Goal: Task Accomplishment & Management: Use online tool/utility

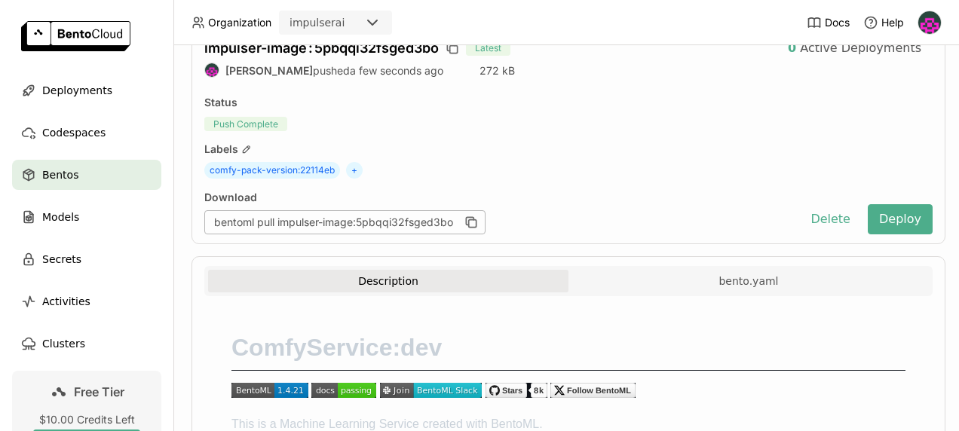
scroll to position [91, 0]
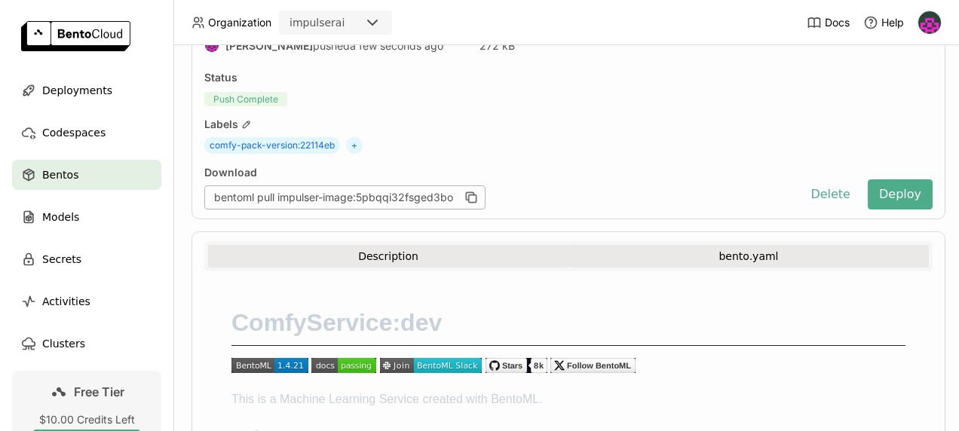
click at [623, 248] on button "bento.yaml" at bounding box center [749, 256] width 361 height 23
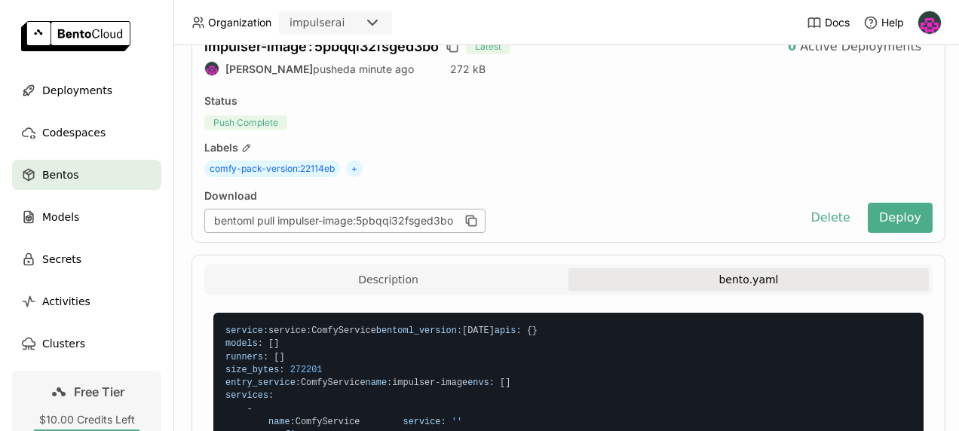
scroll to position [0, 0]
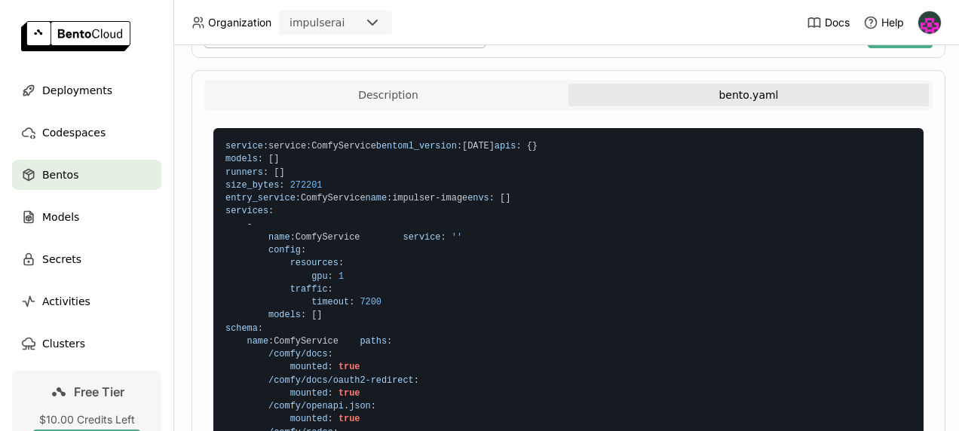
scroll to position [253, 0]
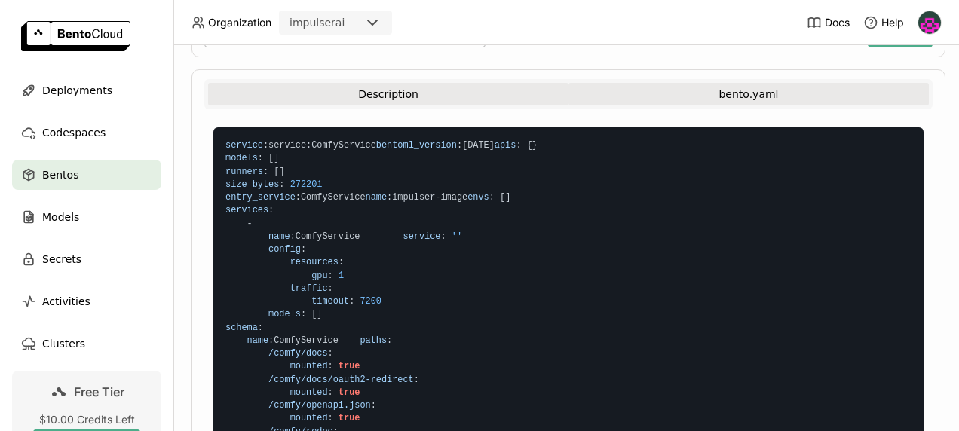
click at [477, 91] on button "Description" at bounding box center [388, 94] width 361 height 23
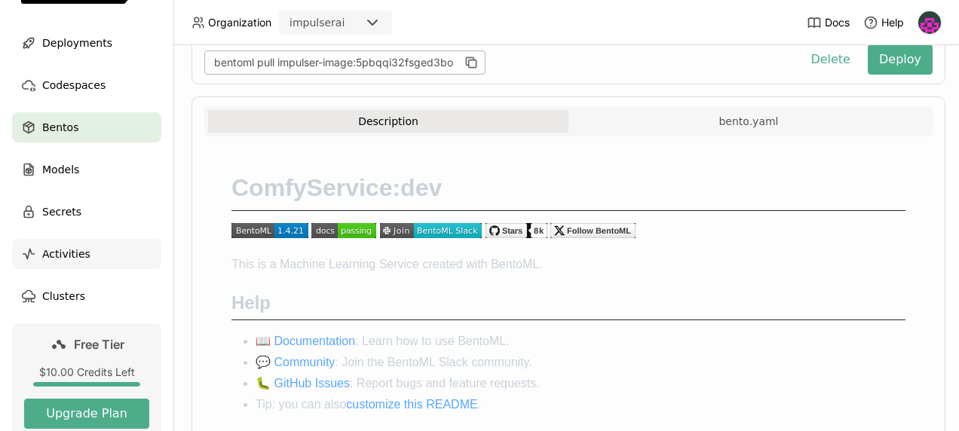
scroll to position [60, 0]
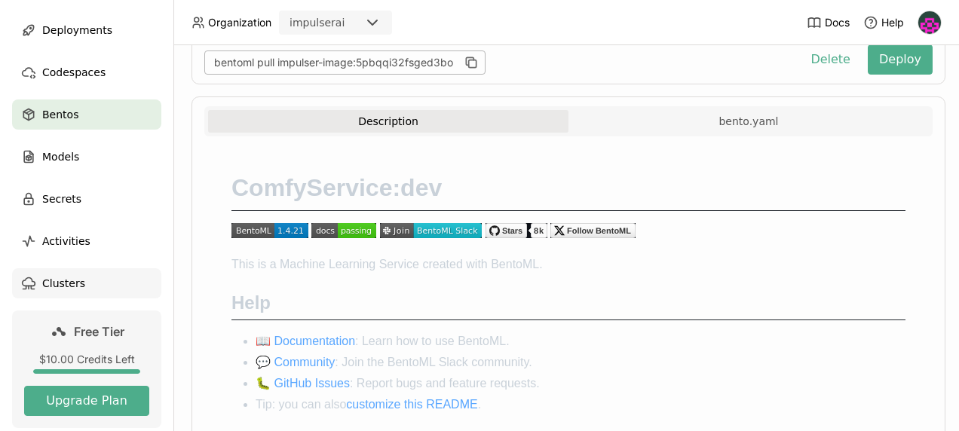
click at [78, 290] on span "Clusters" at bounding box center [63, 284] width 43 height 18
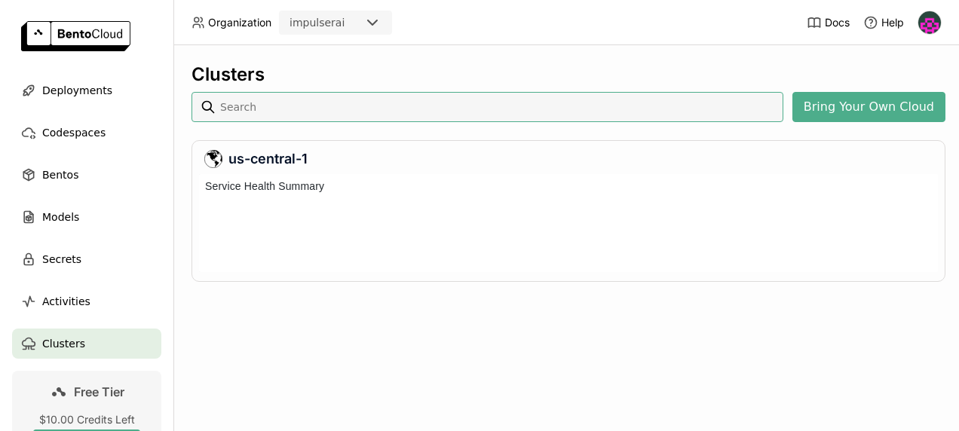
scroll to position [92, 733]
click at [769, 218] on div at bounding box center [595, 229] width 659 height 38
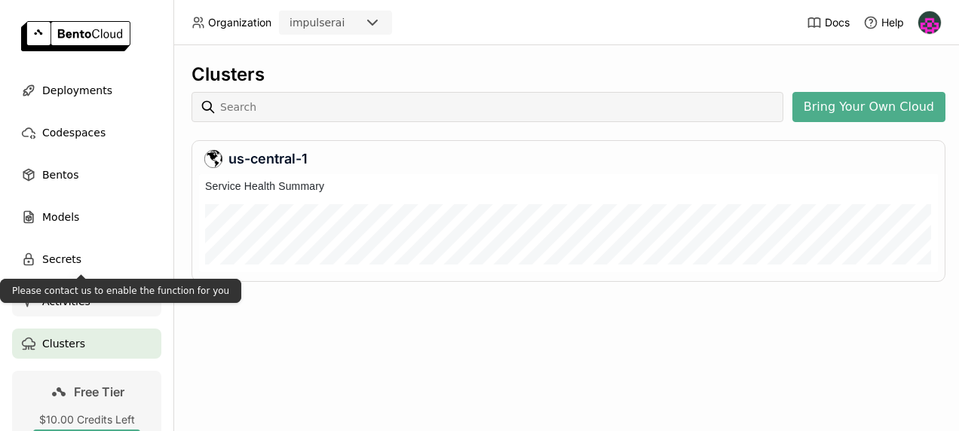
click at [83, 308] on span "Activities" at bounding box center [66, 302] width 48 height 18
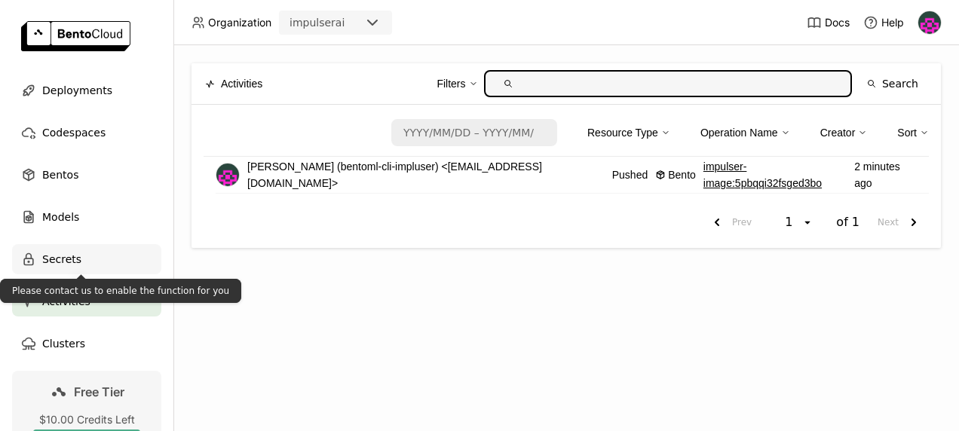
click at [83, 253] on div "Secrets" at bounding box center [86, 259] width 149 height 30
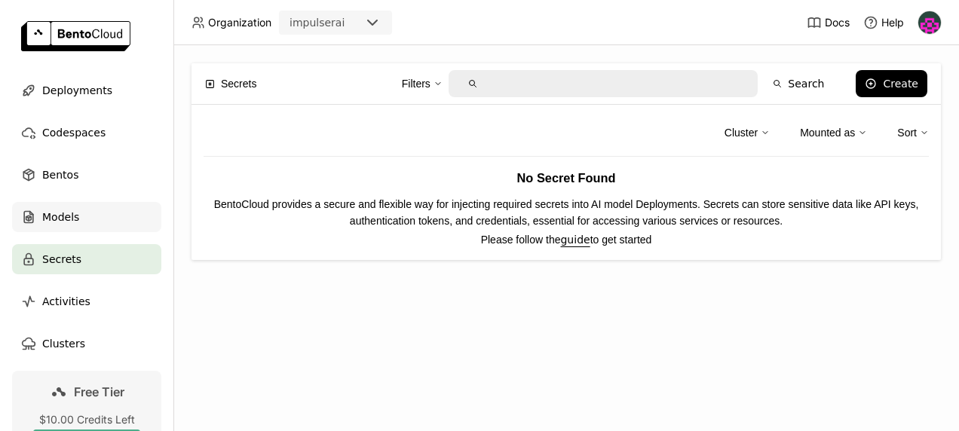
click at [81, 219] on div "Models" at bounding box center [86, 217] width 149 height 30
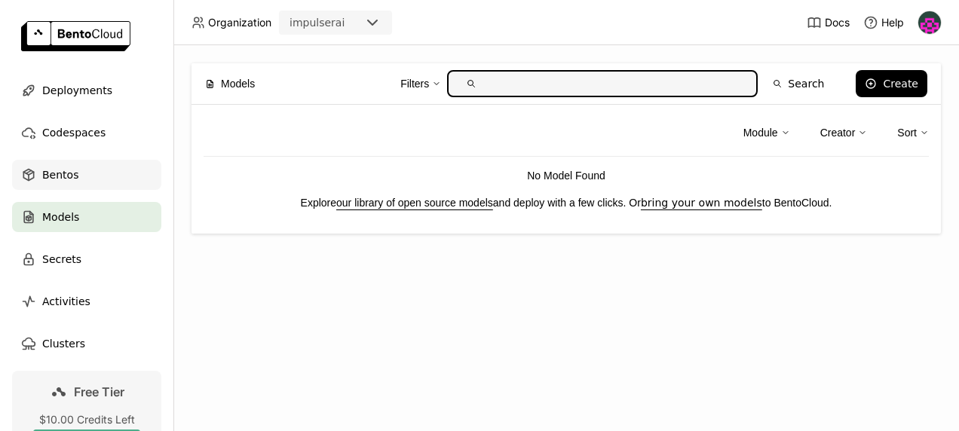
click at [82, 180] on div "Bentos" at bounding box center [86, 175] width 149 height 30
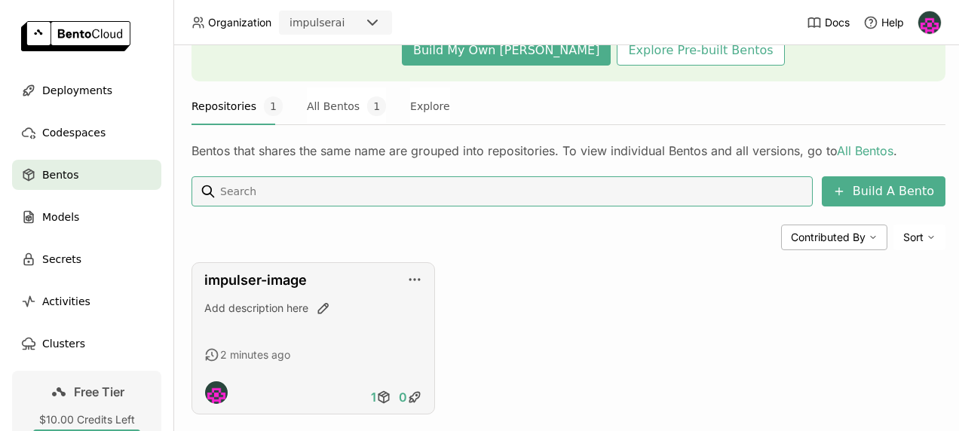
scroll to position [171, 0]
click at [415, 284] on icon "button" at bounding box center [414, 280] width 15 height 15
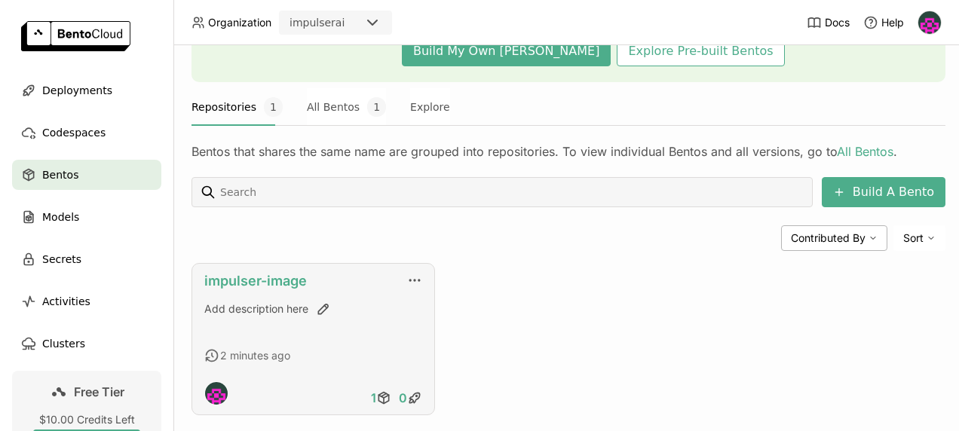
click at [272, 273] on link "impulser-image" at bounding box center [255, 281] width 103 height 16
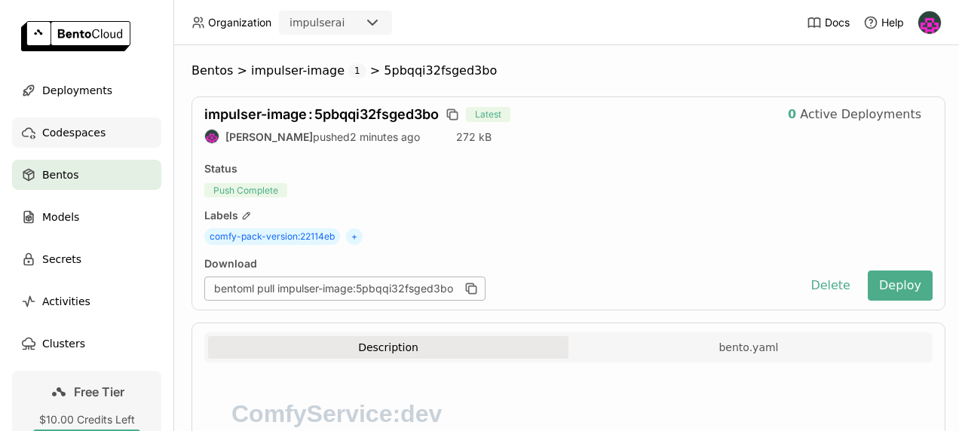
click at [73, 140] on span "Codespaces" at bounding box center [73, 133] width 63 height 18
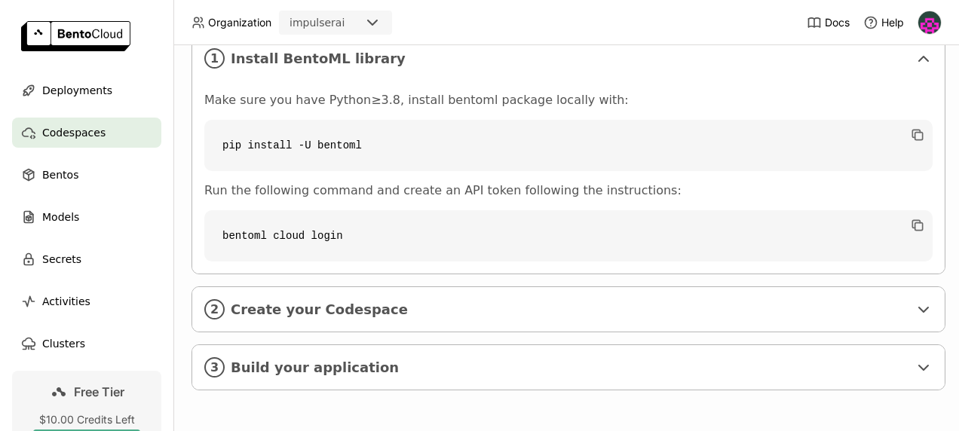
scroll to position [0, 16]
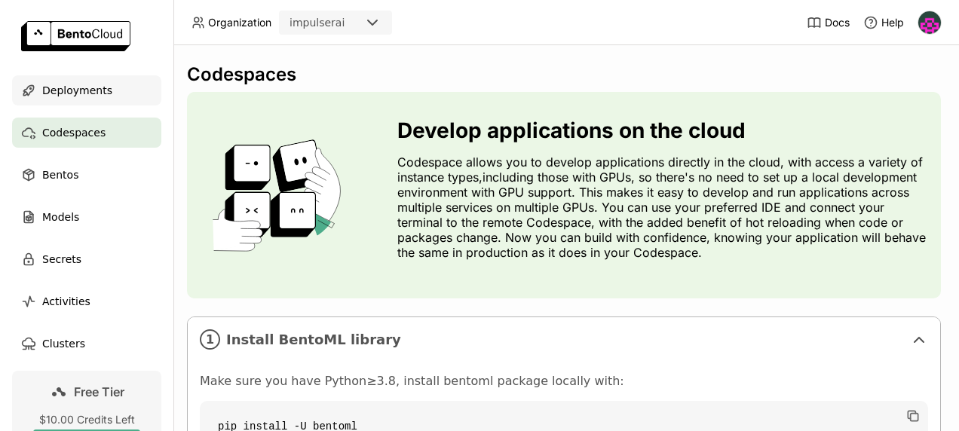
click at [118, 87] on div "Deployments" at bounding box center [86, 90] width 149 height 30
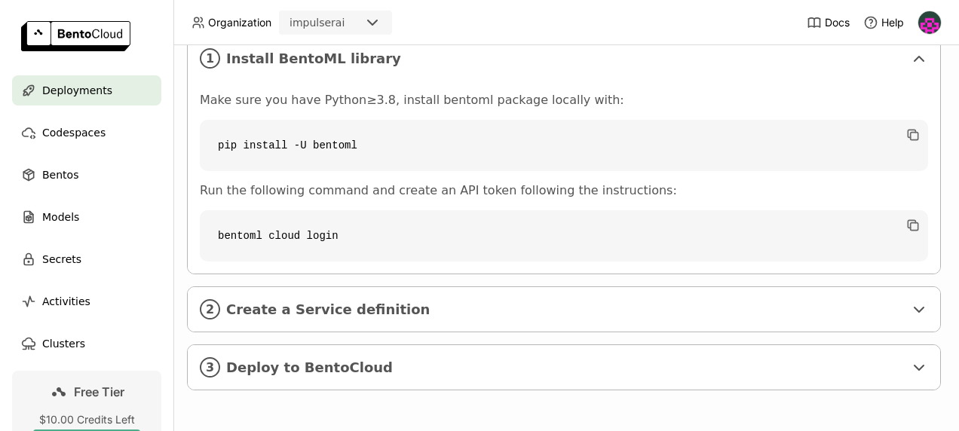
scroll to position [294, 16]
click at [361, 287] on div "2 Create a Service definition" at bounding box center [564, 309] width 753 height 44
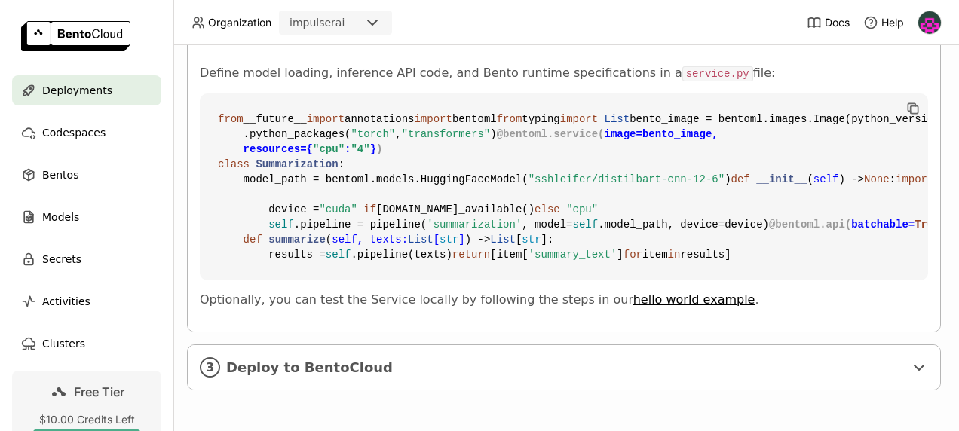
scroll to position [845, 16]
click at [358, 360] on span "Deploy to BentoCloud" at bounding box center [565, 368] width 678 height 17
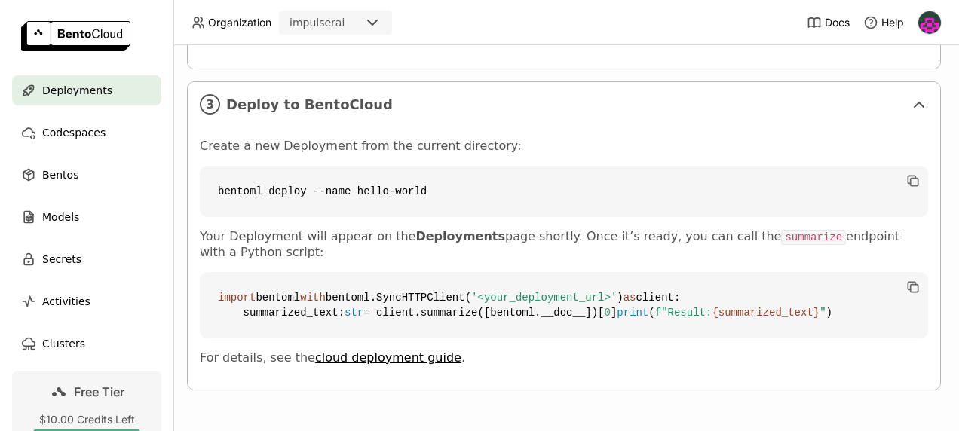
scroll to position [1154, 16]
click at [66, 130] on span "Codespaces" at bounding box center [73, 133] width 63 height 18
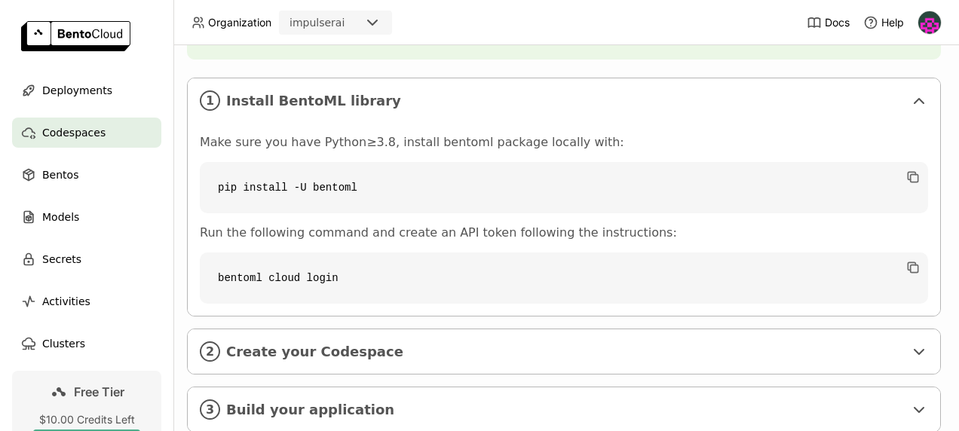
scroll to position [291, 5]
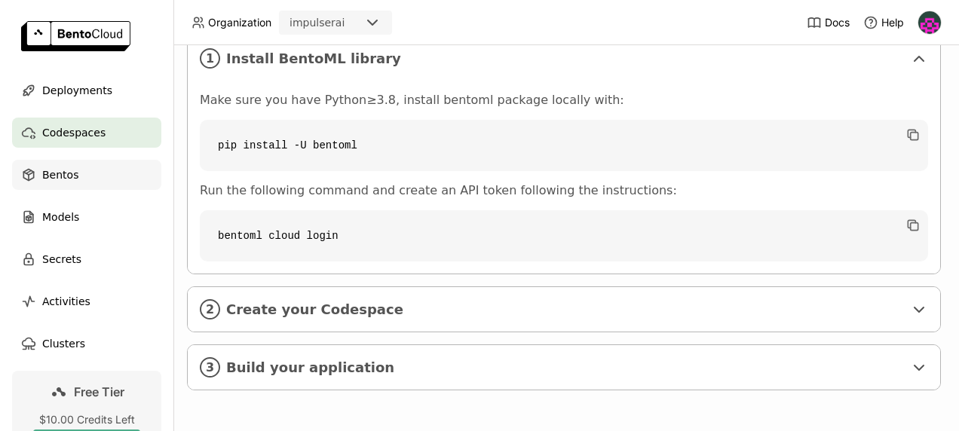
click at [55, 168] on span "Bentos" at bounding box center [60, 175] width 36 height 18
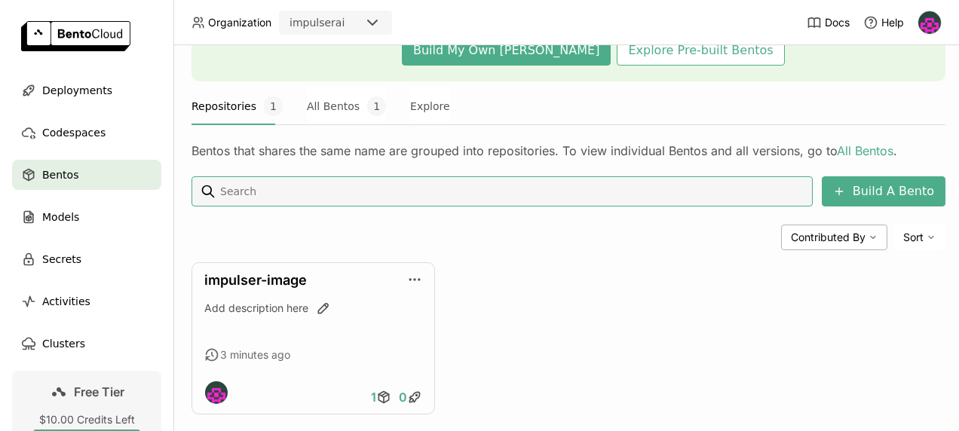
scroll to position [187, 0]
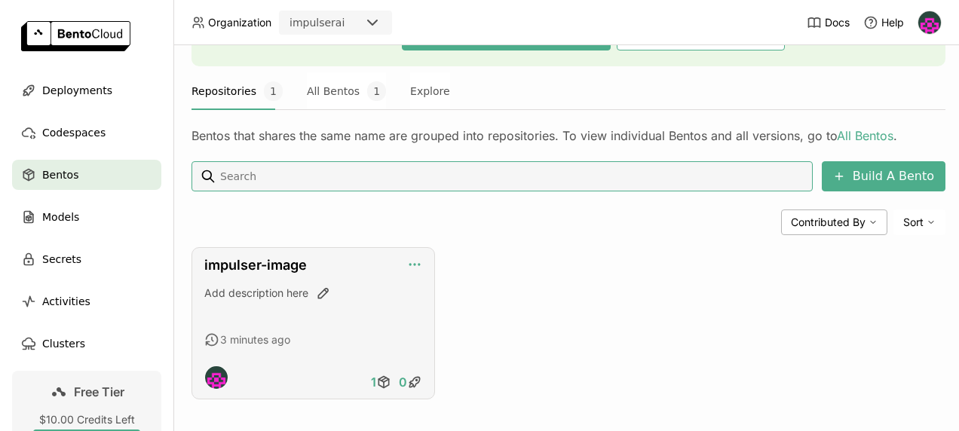
click at [419, 267] on icon "button" at bounding box center [414, 264] width 15 height 15
click at [456, 306] on div "Deploy Latest" at bounding box center [448, 309] width 65 height 14
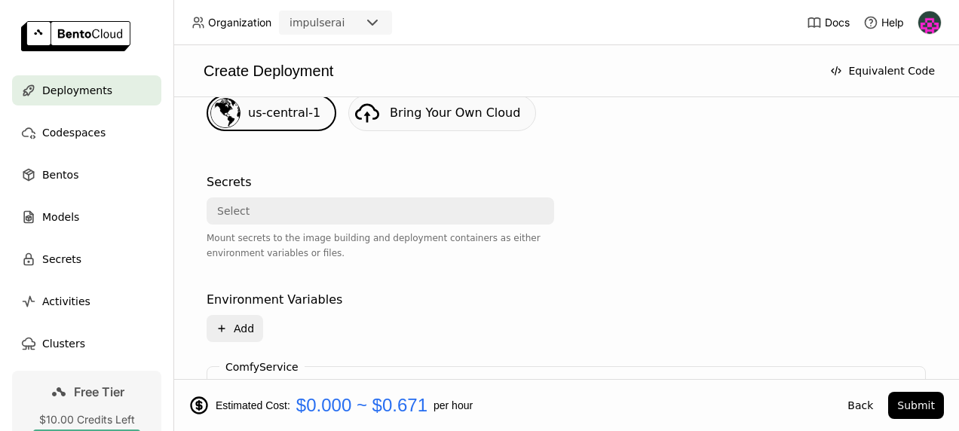
scroll to position [435, 0]
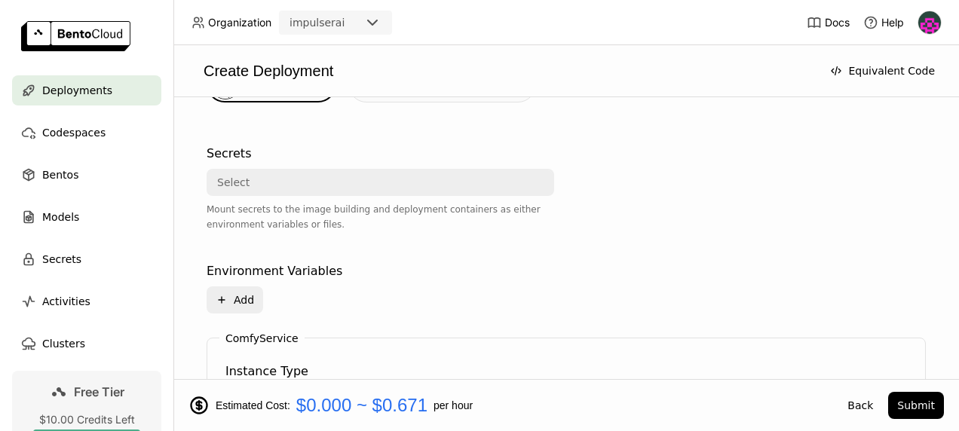
click at [361, 176] on div "Select" at bounding box center [376, 182] width 336 height 24
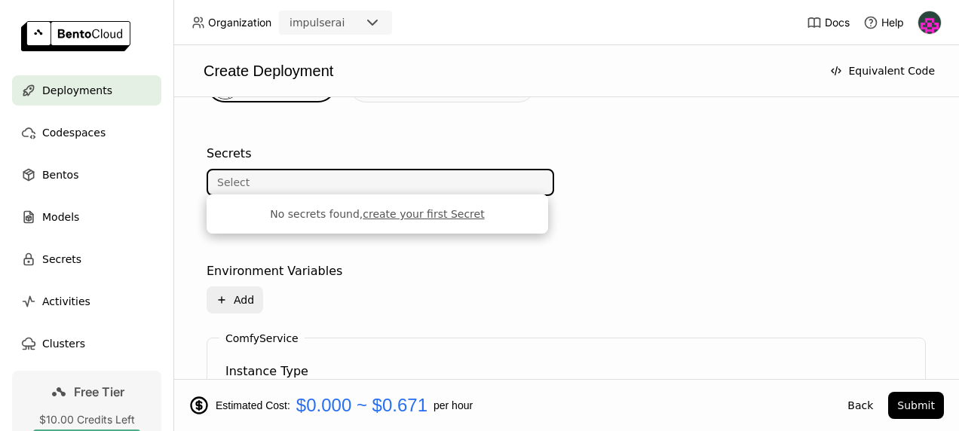
click at [545, 291] on div "Plus Add" at bounding box center [410, 300] width 407 height 27
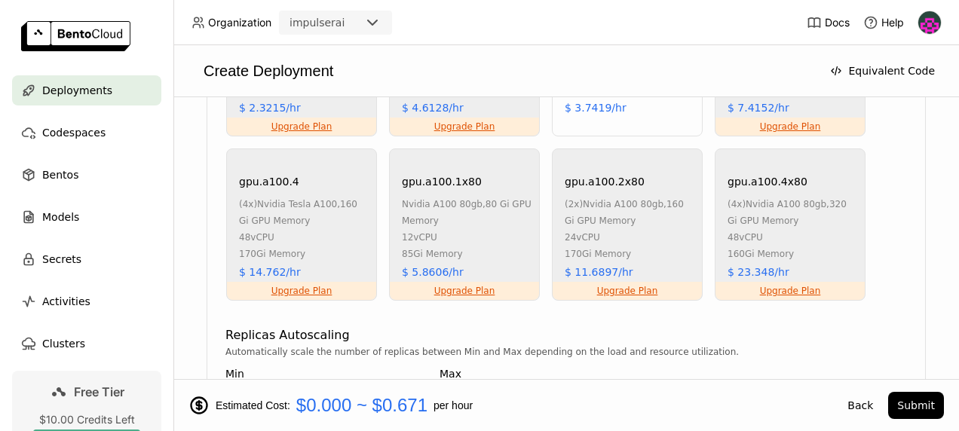
scroll to position [1282, 0]
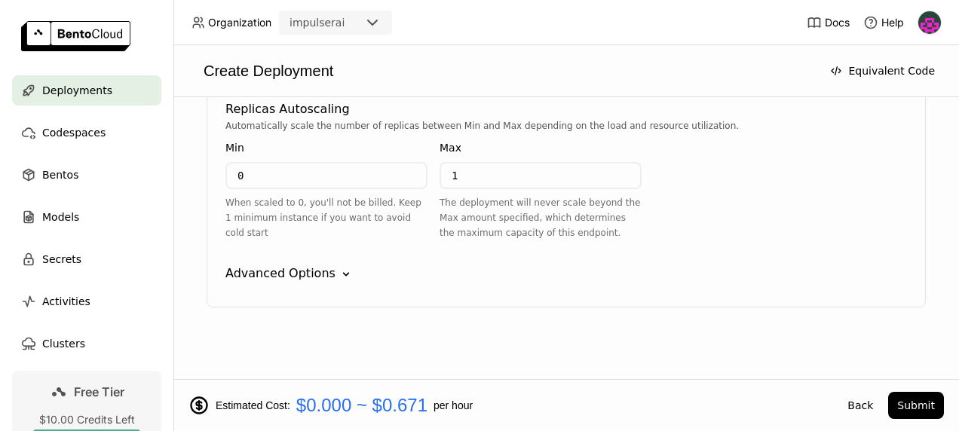
click at [321, 269] on div "Advanced Options" at bounding box center [281, 274] width 110 height 18
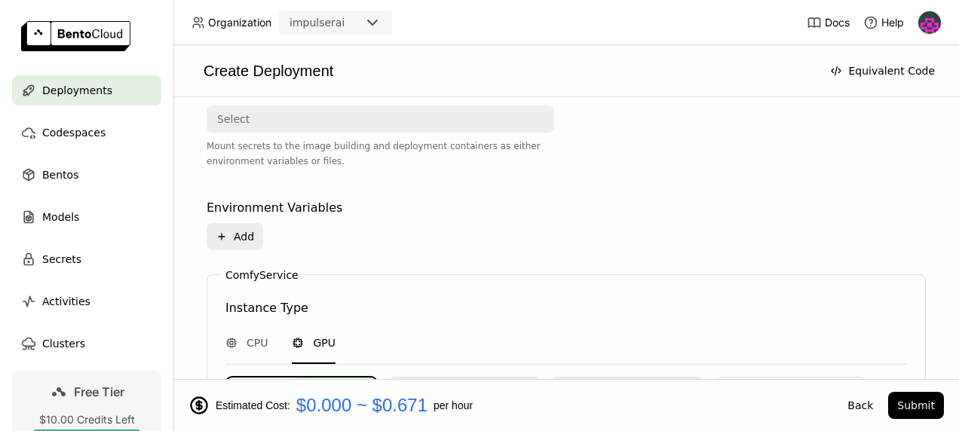
scroll to position [569, 0]
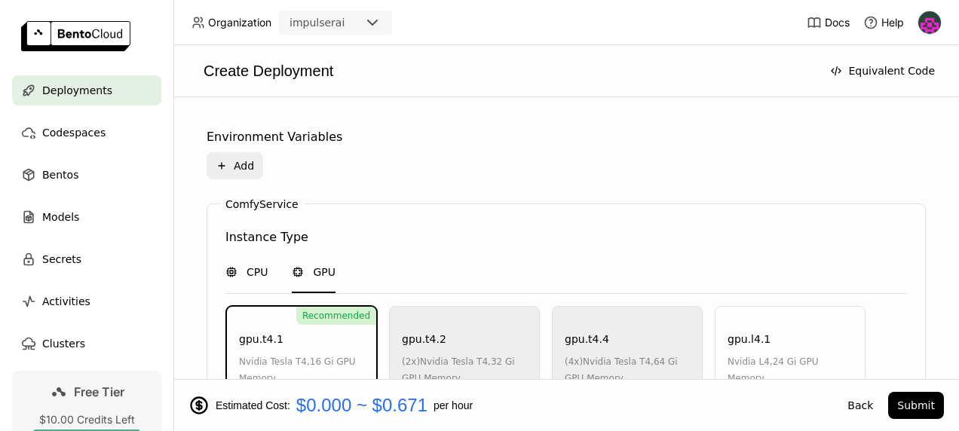
click at [258, 266] on span "CPU" at bounding box center [257, 272] width 21 height 15
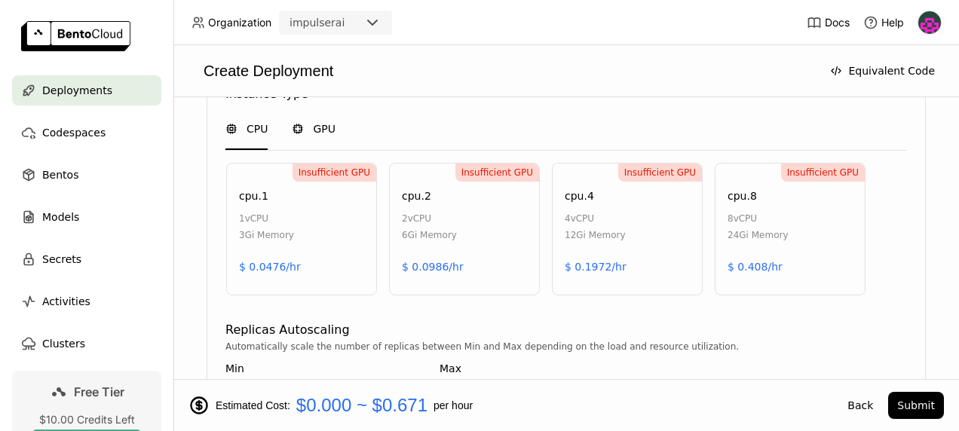
scroll to position [712, 0]
click at [319, 124] on span "GPU" at bounding box center [324, 129] width 23 height 15
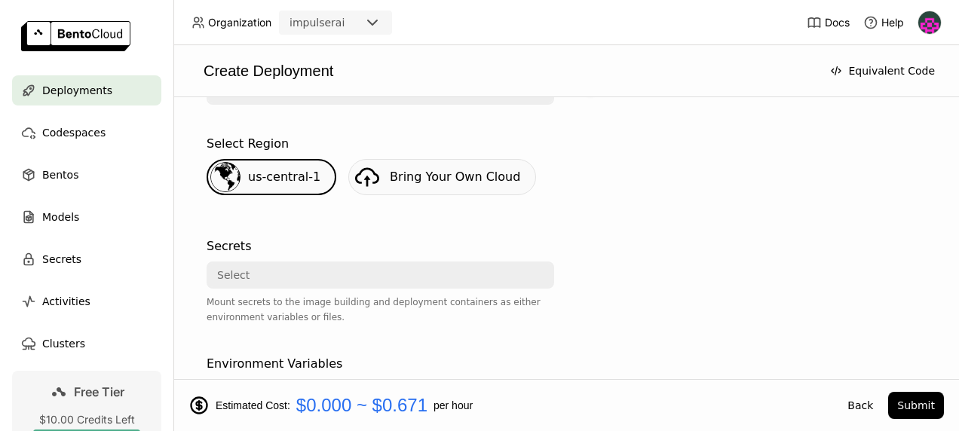
scroll to position [335, 0]
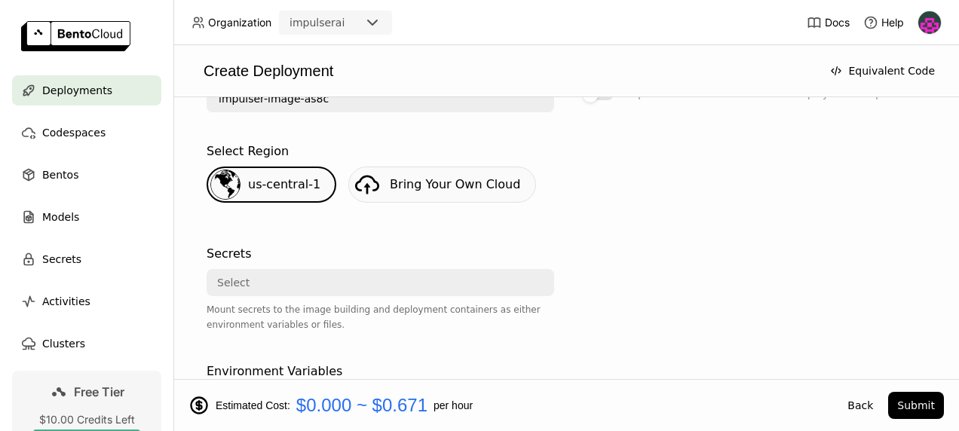
click at [342, 288] on div "Select" at bounding box center [376, 283] width 336 height 24
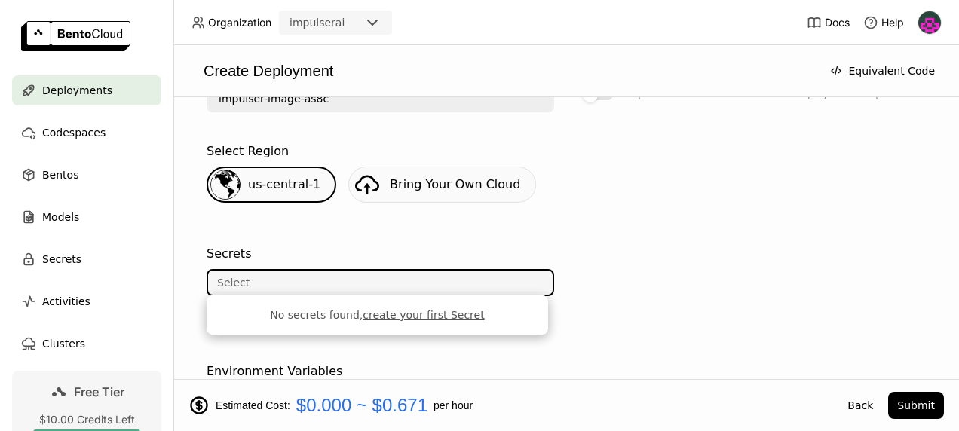
click at [505, 240] on div "Secrets Select Mount secrets to the image building and deployment containers as…" at bounding box center [381, 292] width 348 height 106
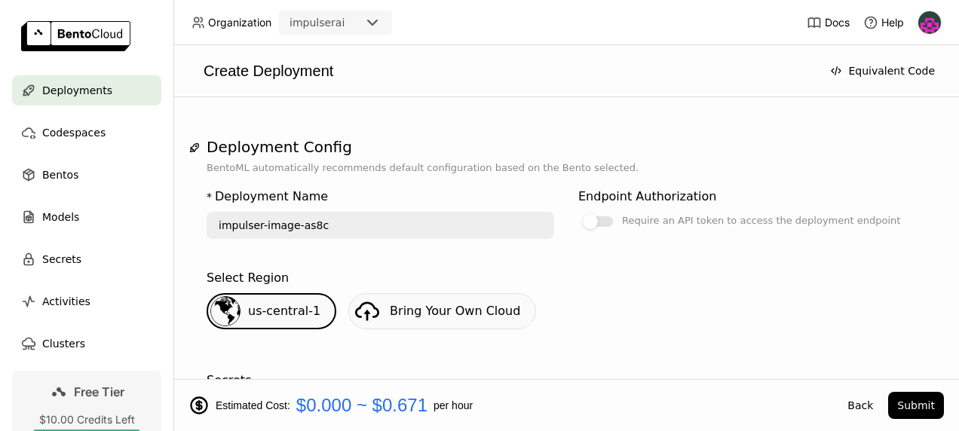
scroll to position [200, 0]
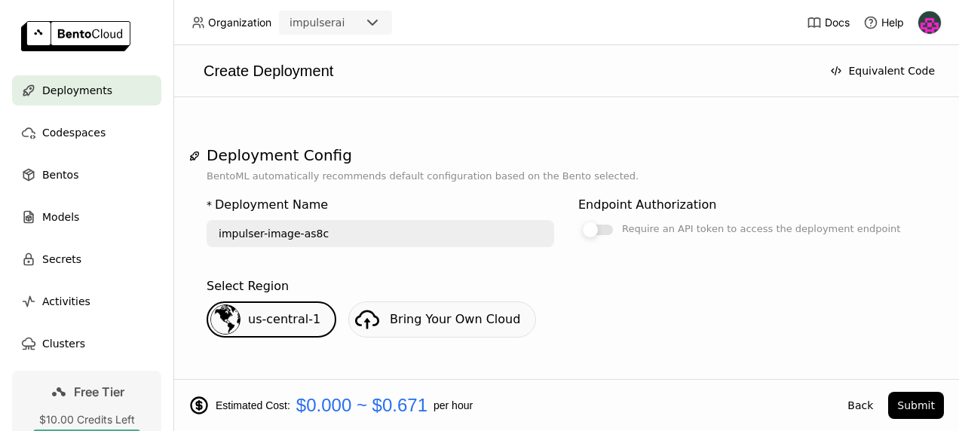
click at [593, 235] on label "Require an API token to access the deployment endpoint" at bounding box center [752, 229] width 348 height 18
click at [578, 420] on input "Require an API token to access the deployment endpoint" at bounding box center [578, 420] width 0 height 0
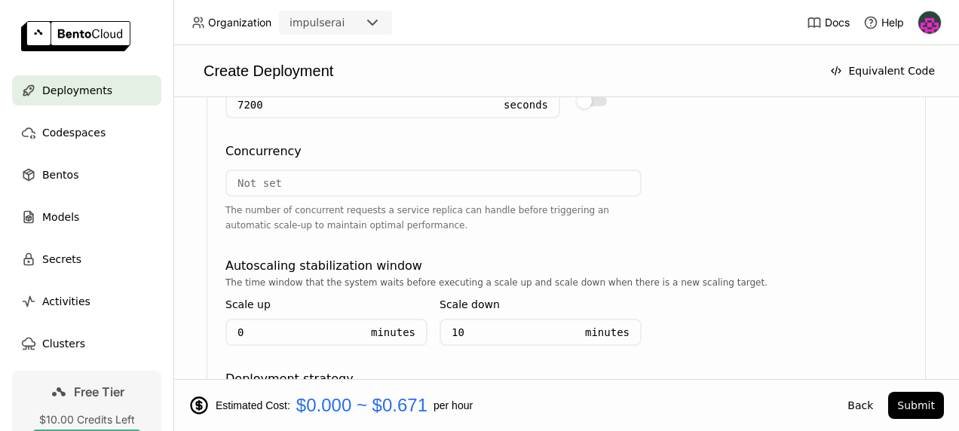
scroll to position [1685, 0]
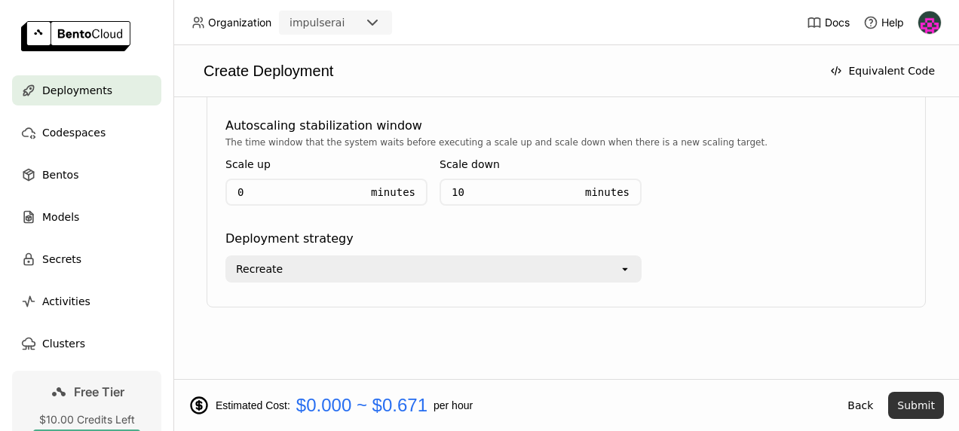
click at [915, 400] on button "Submit" at bounding box center [916, 405] width 56 height 27
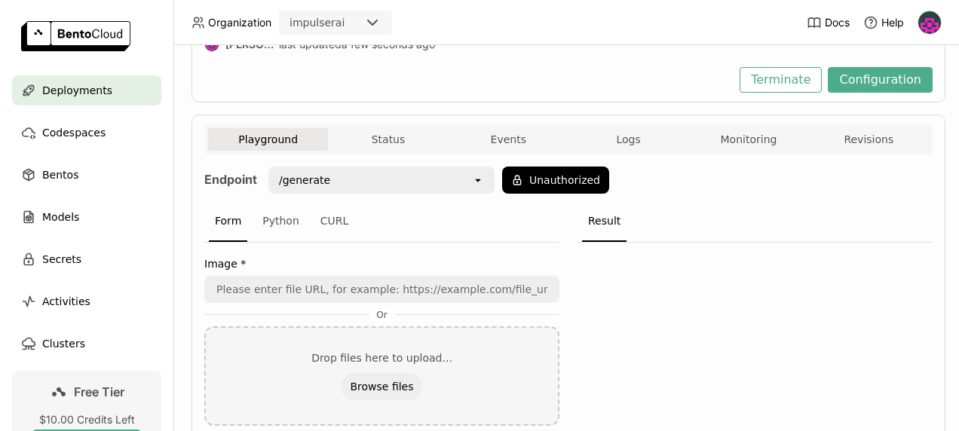
scroll to position [172, 0]
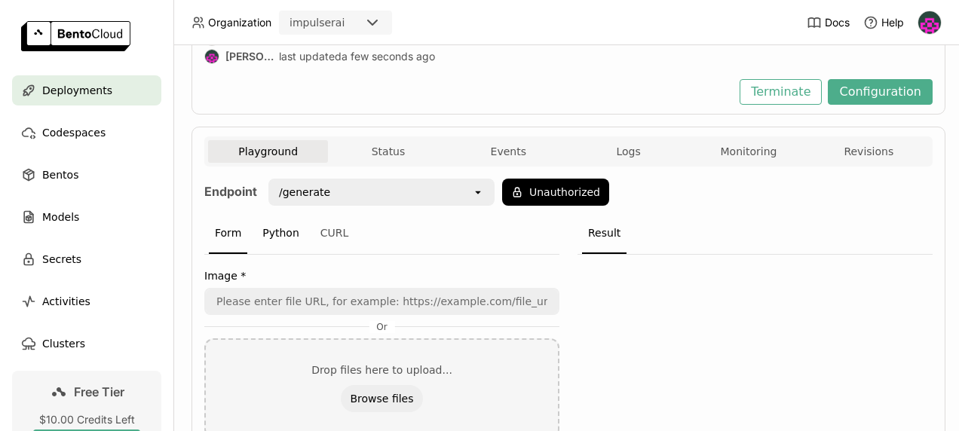
click at [275, 237] on div "Python" at bounding box center [280, 233] width 49 height 41
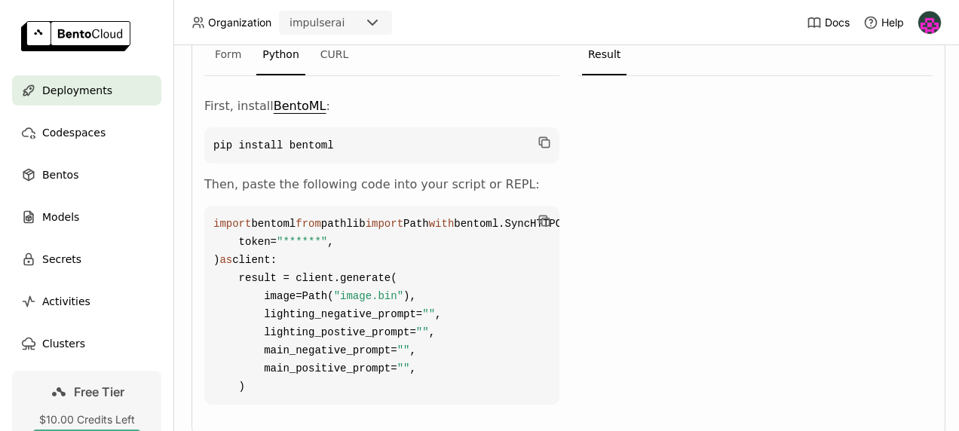
scroll to position [327, 0]
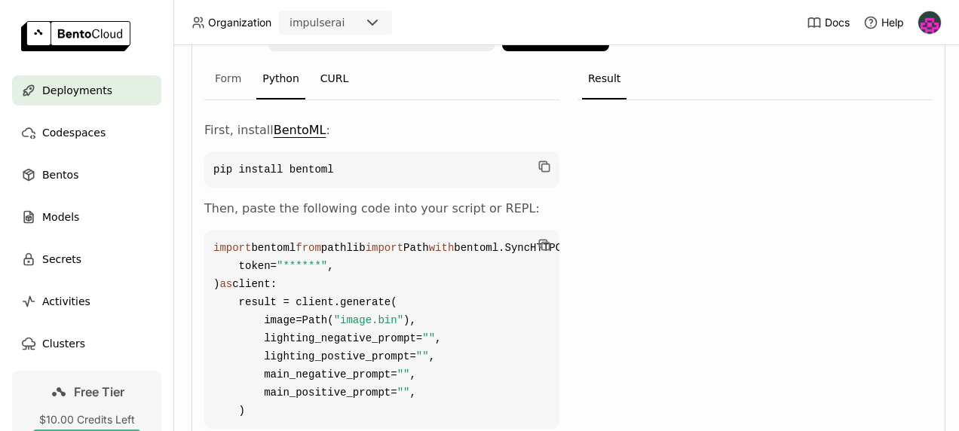
click at [333, 81] on div "CURL" at bounding box center [335, 79] width 41 height 41
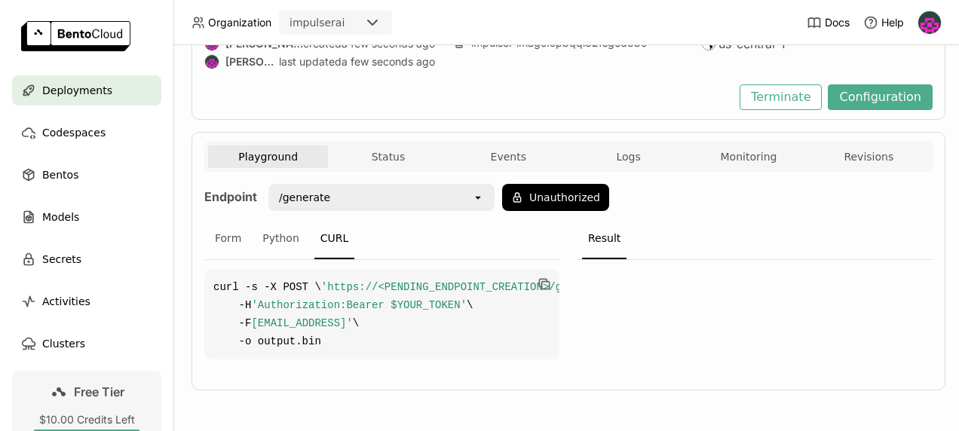
scroll to position [195, 0]
click at [232, 219] on div "Form" at bounding box center [228, 239] width 38 height 41
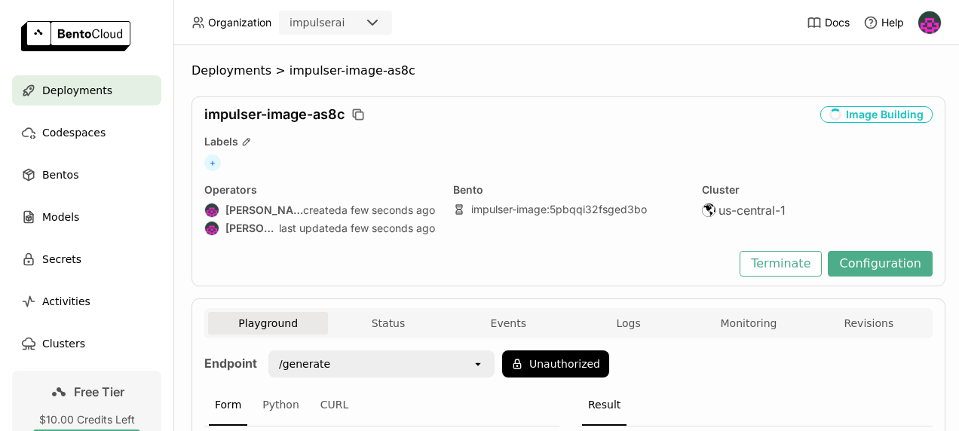
scroll to position [320, 1]
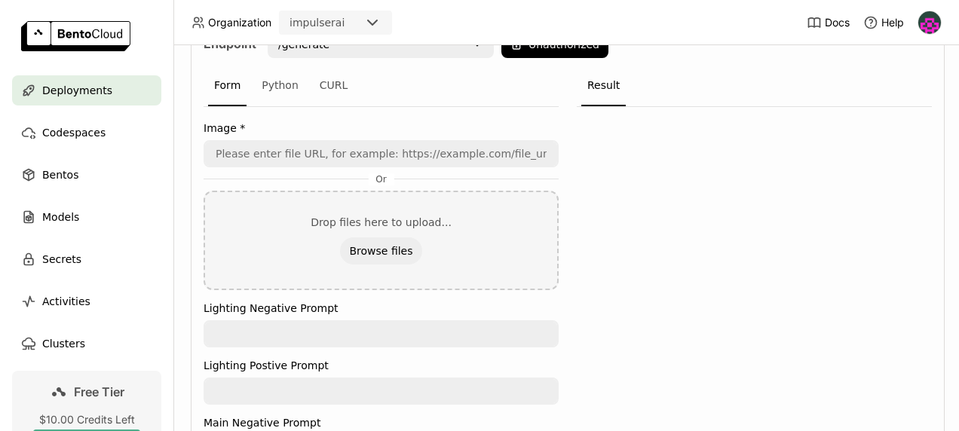
click at [477, 47] on icon at bounding box center [476, 45] width 5 height 3
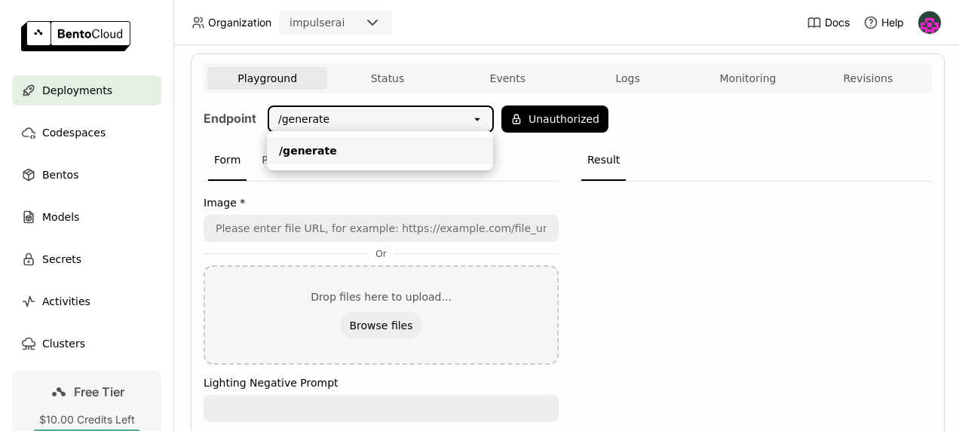
click at [545, 189] on div "Image * Or Drop files here to upload... Browse files Lighting Negative Prompt L…" at bounding box center [381, 412] width 355 height 461
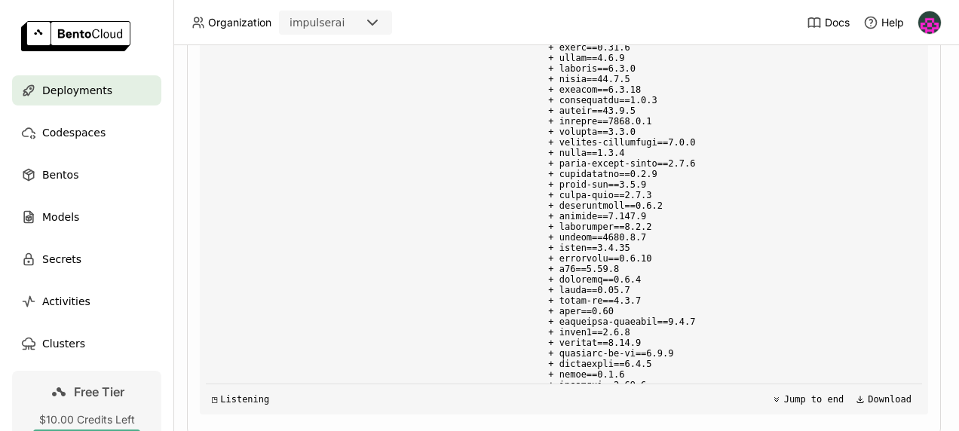
scroll to position [0, 9]
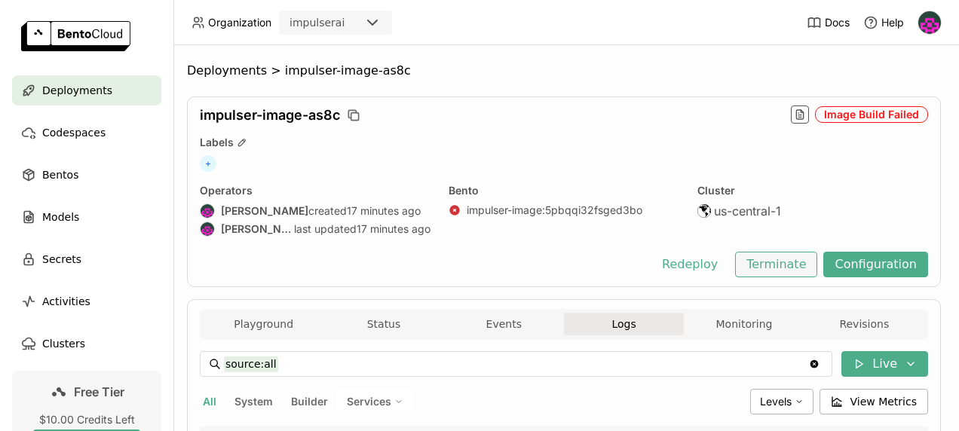
click at [777, 261] on button "Terminate" at bounding box center [776, 265] width 82 height 26
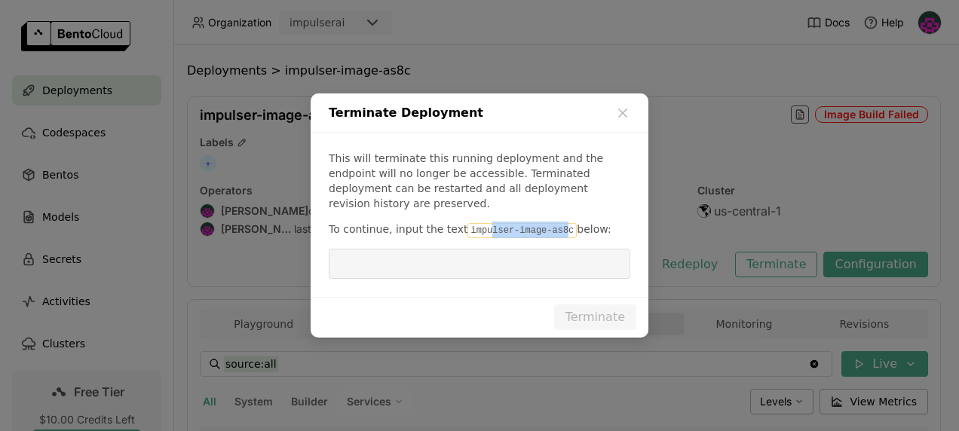
drag, startPoint x: 548, startPoint y: 226, endPoint x: 474, endPoint y: 217, distance: 73.7
click at [474, 223] on code "impulser-image-as8c" at bounding box center [522, 230] width 109 height 15
drag, startPoint x: 474, startPoint y: 217, endPoint x: 445, endPoint y: 226, distance: 30.8
click at [445, 226] on p "To continue, input the text impulser-image-as8c below:" at bounding box center [480, 230] width 302 height 17
click at [492, 232] on div "This will terminate this running deployment and the endpoint will no longer be …" at bounding box center [480, 215] width 338 height 164
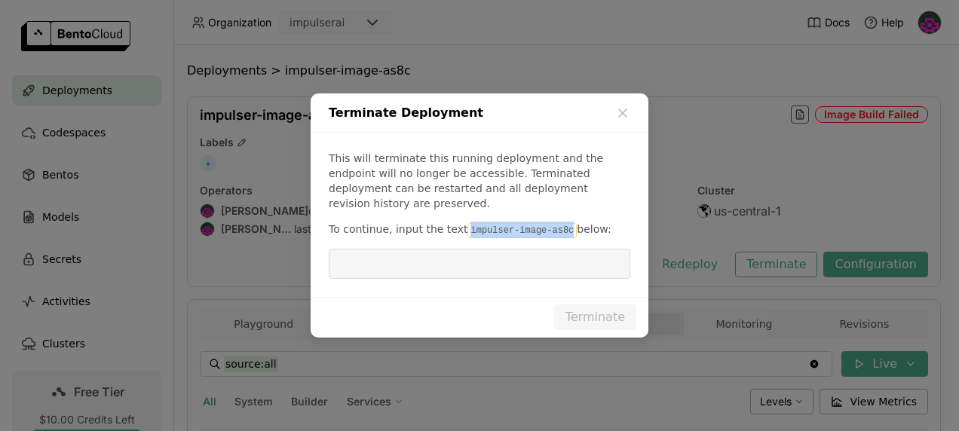
drag, startPoint x: 554, startPoint y: 223, endPoint x: 456, endPoint y: 226, distance: 98.1
click at [456, 226] on p "To continue, input the text impulser-image-as8c below:" at bounding box center [480, 230] width 302 height 17
copy code "impulser-image-as8c"
click at [431, 250] on input "dialog" at bounding box center [480, 264] width 284 height 29
paste input "impulser-image-as8c"
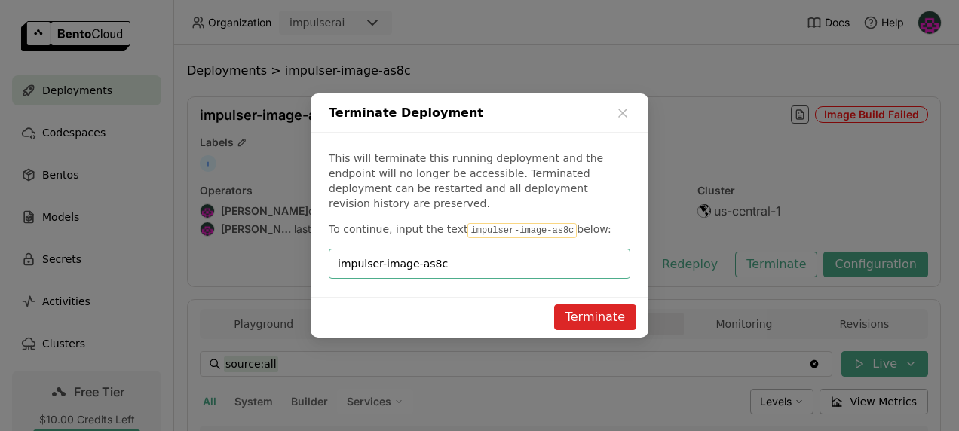
type input "impulser-image-as8c"
click at [584, 311] on button "Terminate" at bounding box center [595, 318] width 82 height 26
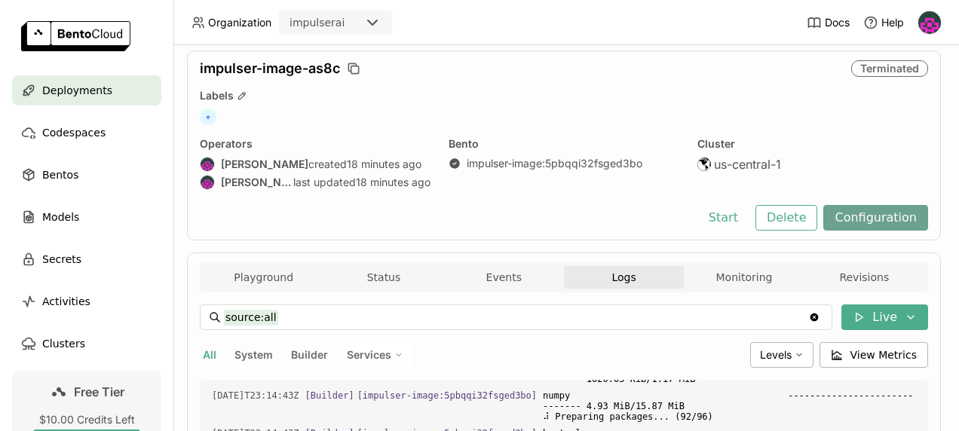
scroll to position [3290, 0]
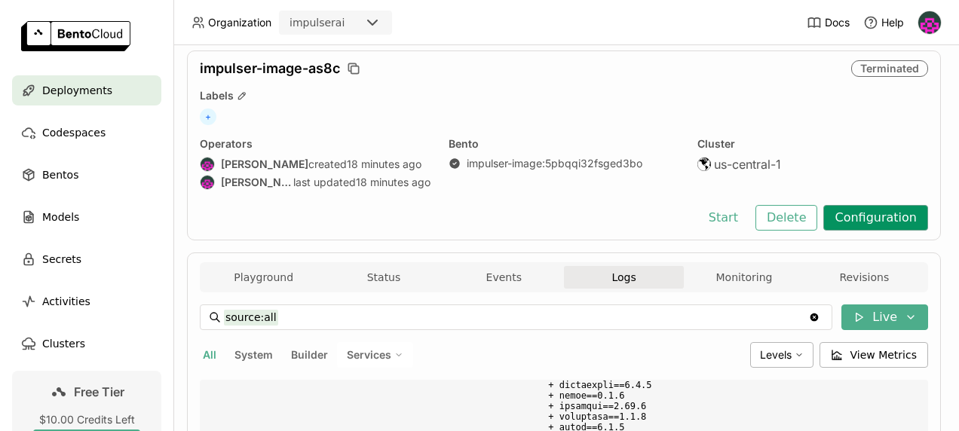
click at [849, 216] on button "Configuration" at bounding box center [876, 218] width 105 height 26
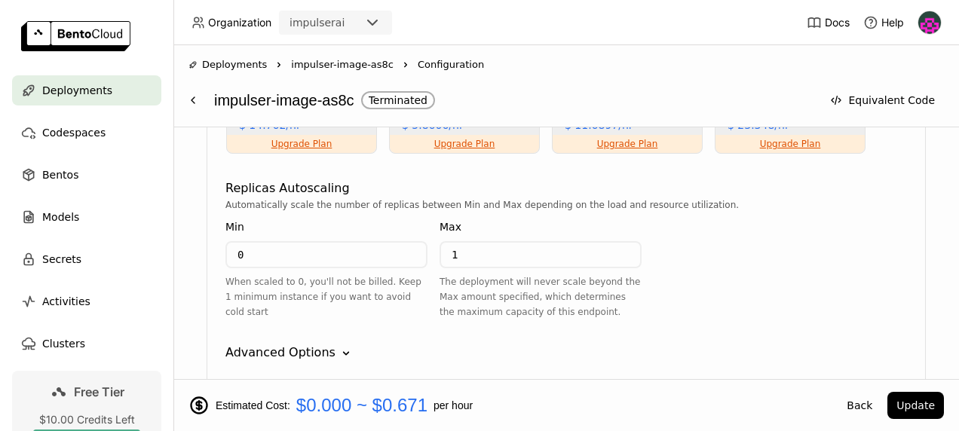
scroll to position [1312, 0]
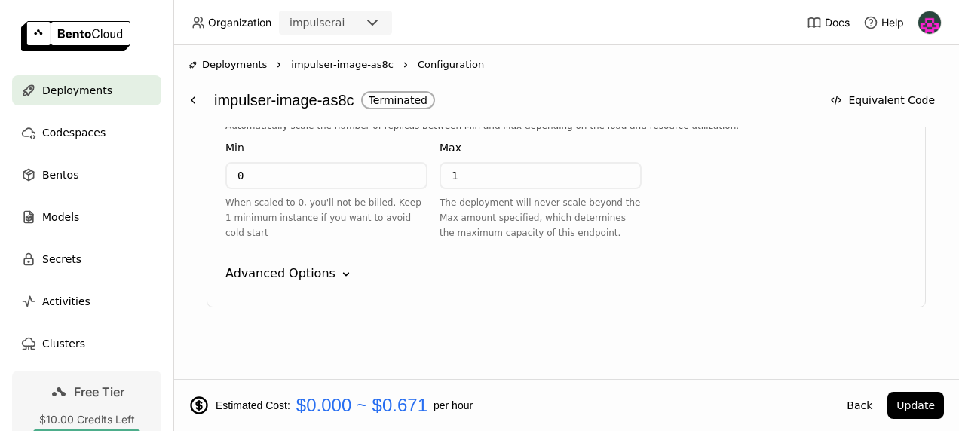
click at [285, 278] on div "Advanced Options" at bounding box center [281, 274] width 110 height 18
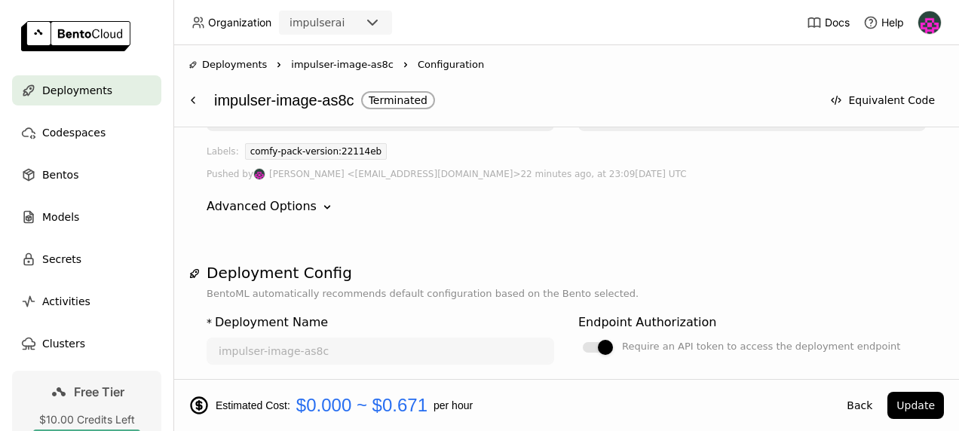
scroll to position [0, 0]
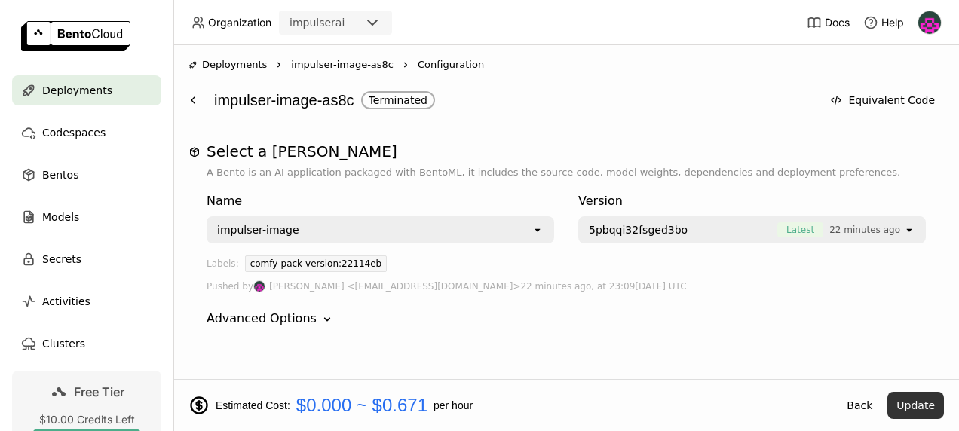
click at [922, 409] on button "Update" at bounding box center [916, 405] width 57 height 27
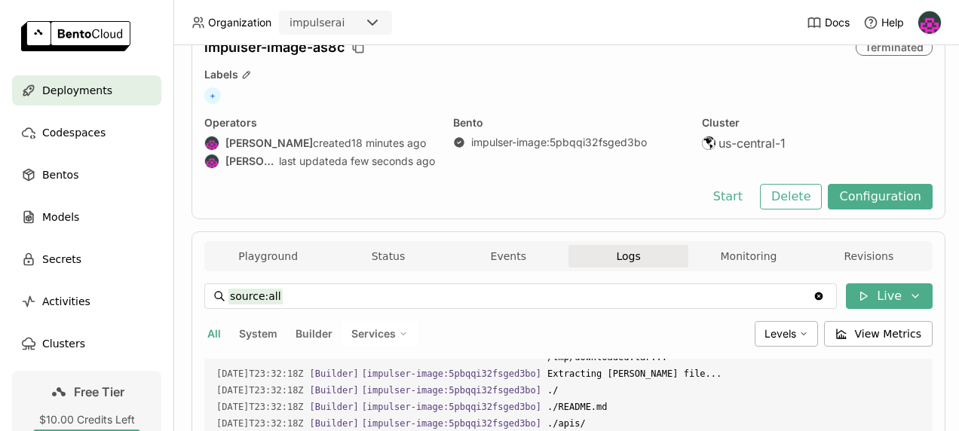
scroll to position [4491, 0]
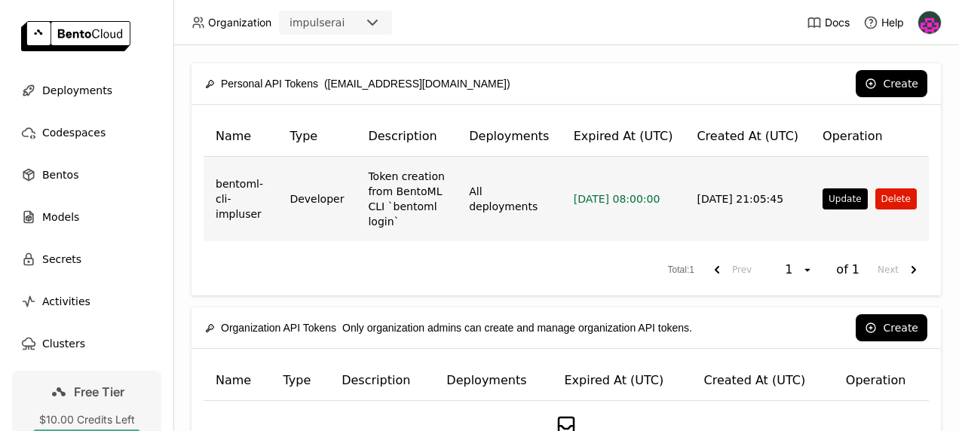
click at [879, 195] on button "Delete" at bounding box center [896, 199] width 41 height 21
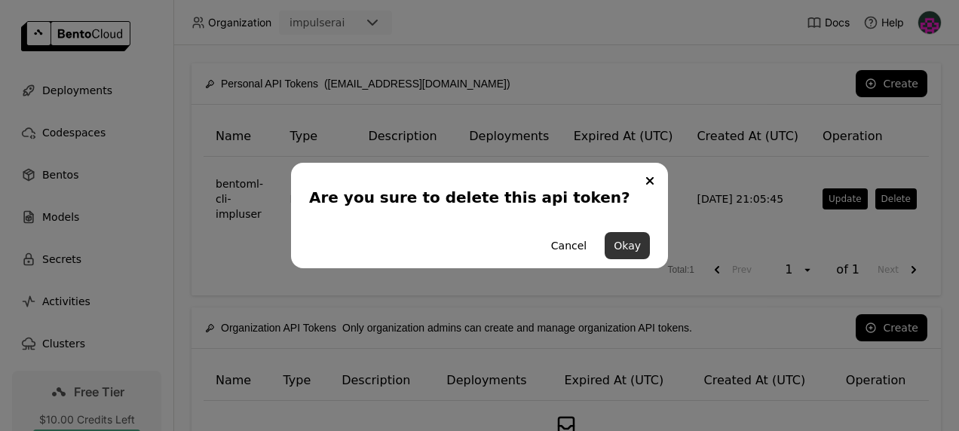
click at [622, 244] on button "Okay" at bounding box center [627, 245] width 45 height 27
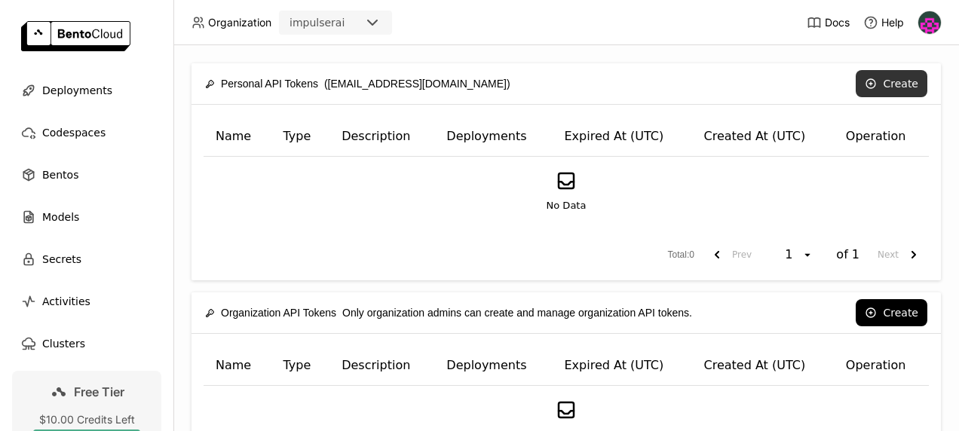
click at [885, 87] on button "Create" at bounding box center [892, 83] width 72 height 27
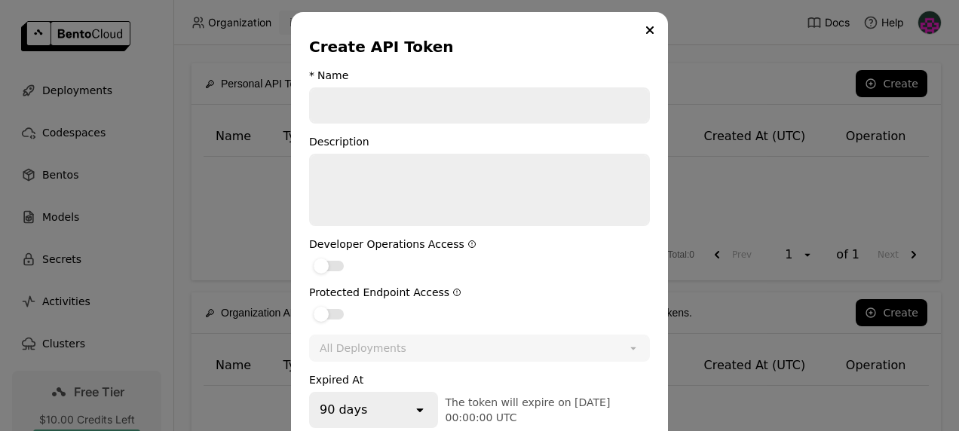
click at [492, 403] on span "The token will expire on 2025-11-14 00:00:00 UTC" at bounding box center [528, 410] width 165 height 27
click at [382, 105] on input "dialog" at bounding box center [480, 105] width 338 height 33
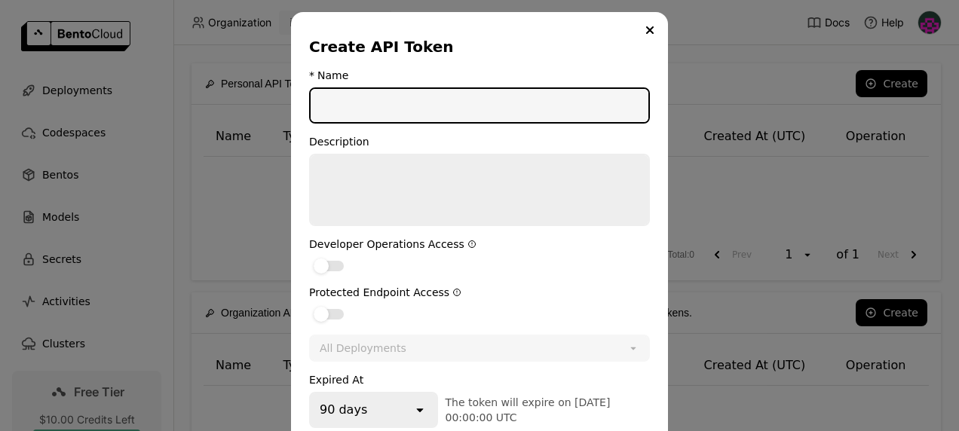
paste input "BENTO_ML_TOKEN"
click at [320, 270] on div "dialog" at bounding box center [321, 266] width 15 height 15
click at [309, 256] on input "dialog" at bounding box center [309, 256] width 0 height 0
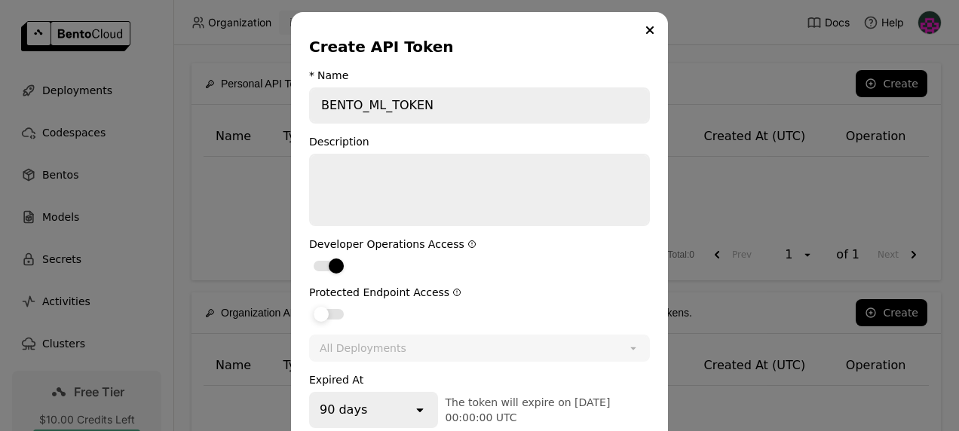
click at [325, 320] on label "dialog" at bounding box center [479, 314] width 341 height 18
click at [309, 305] on input "dialog" at bounding box center [309, 305] width 0 height 0
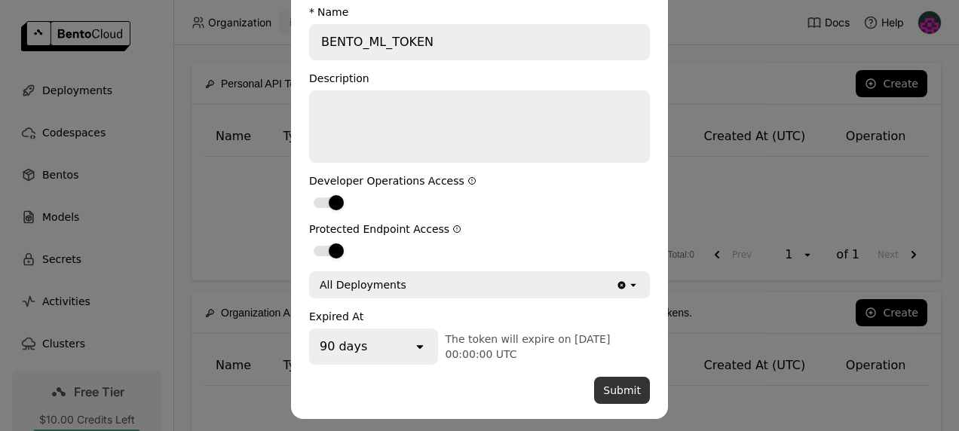
click at [615, 383] on button "Submit" at bounding box center [622, 390] width 56 height 27
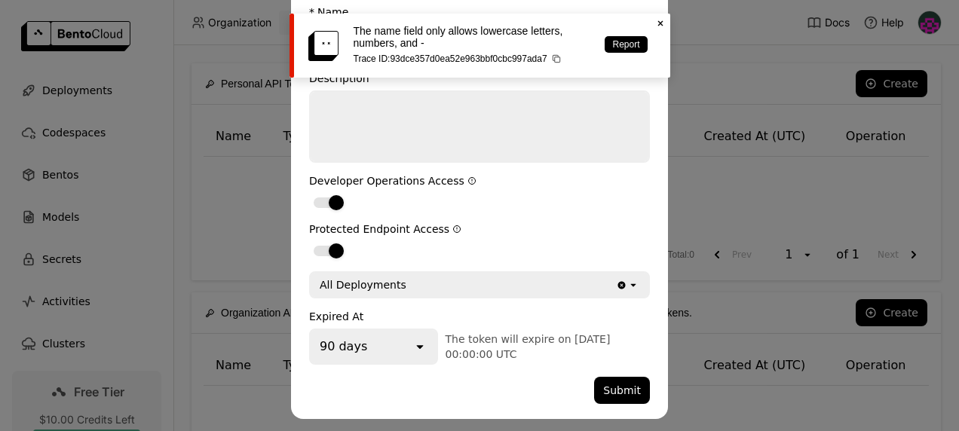
scroll to position [0, 0]
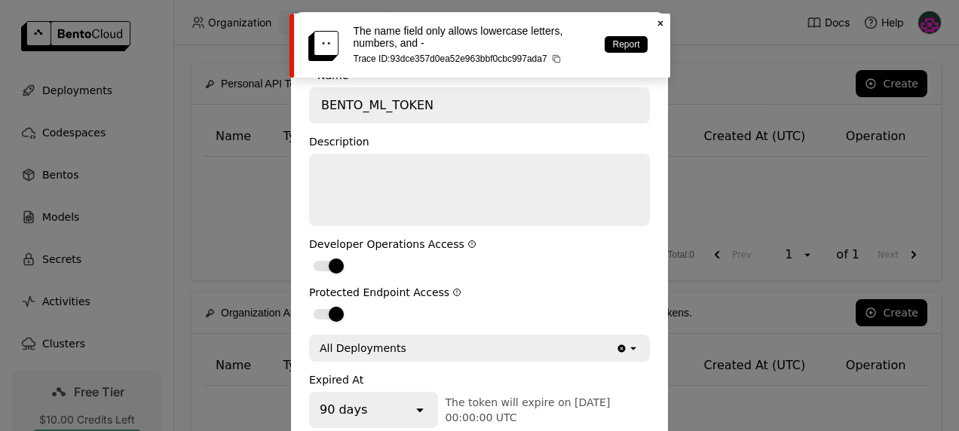
click at [662, 23] on icon "Close" at bounding box center [661, 23] width 12 height 12
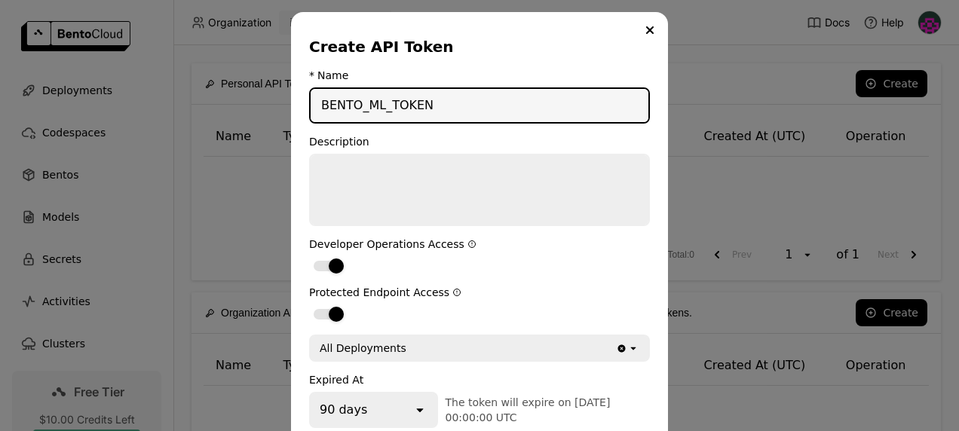
click at [438, 106] on input "BENTO_ML_TOKEN" at bounding box center [480, 105] width 338 height 33
type input "B"
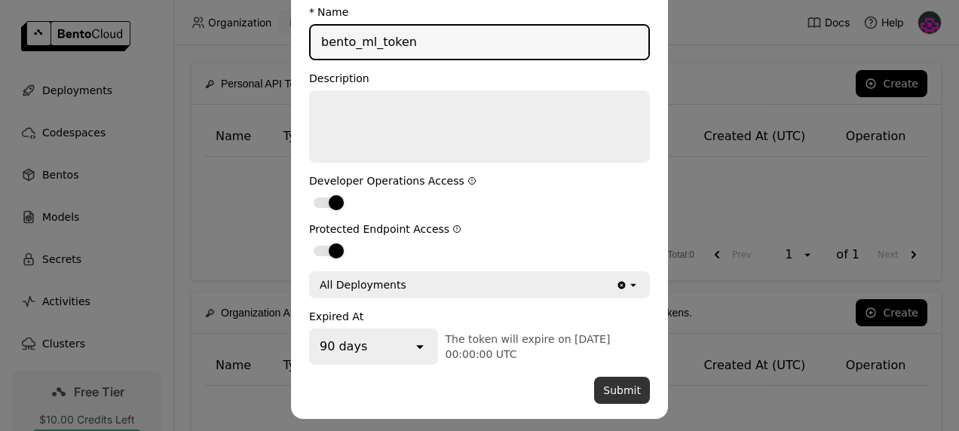
click at [615, 389] on button "Submit" at bounding box center [622, 390] width 56 height 27
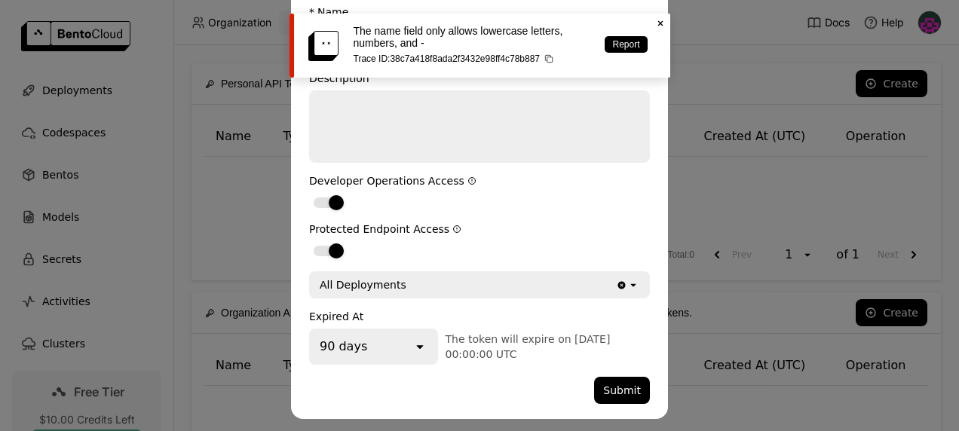
scroll to position [0, 0]
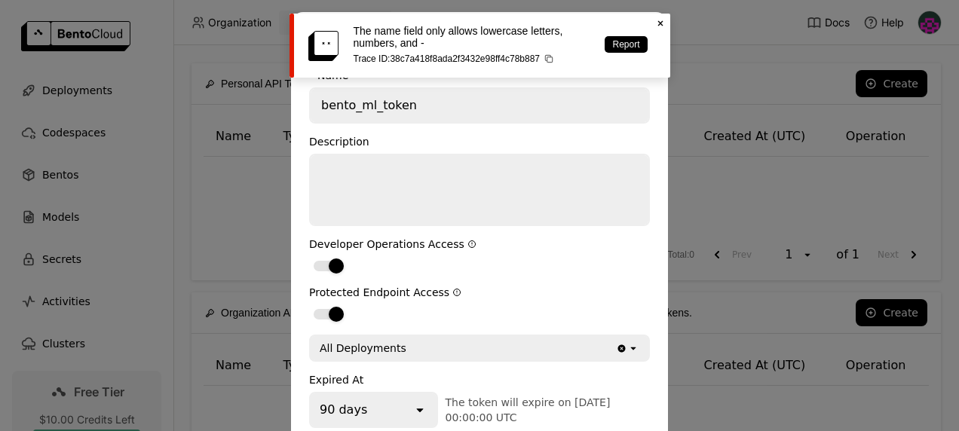
click at [662, 20] on icon "Close" at bounding box center [661, 23] width 12 height 12
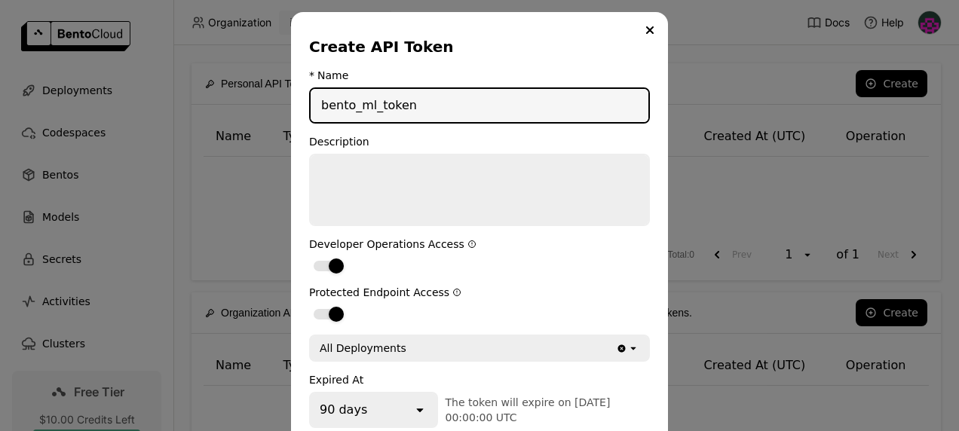
click at [370, 108] on input "bento_ml_token" at bounding box center [480, 105] width 338 height 33
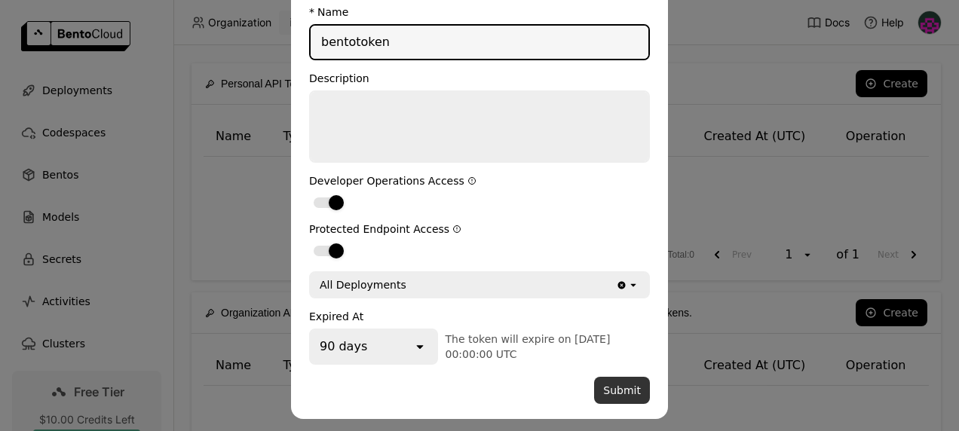
type input "bentotoken"
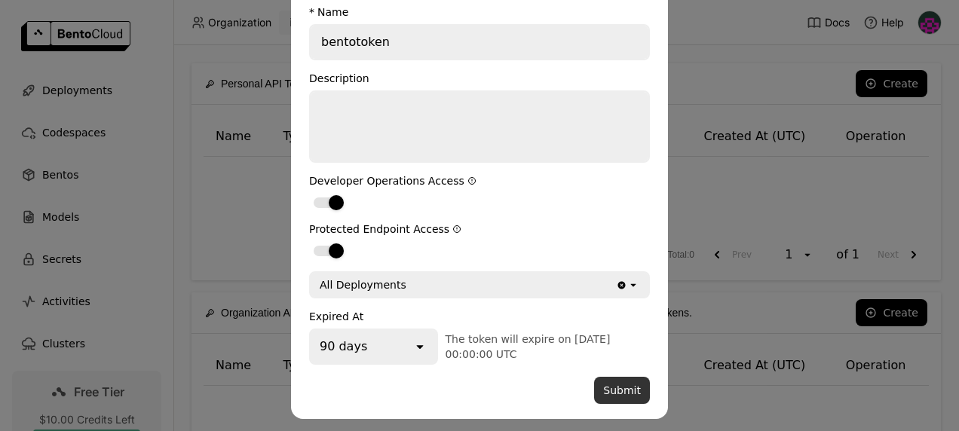
click at [632, 397] on button "Submit" at bounding box center [622, 390] width 56 height 27
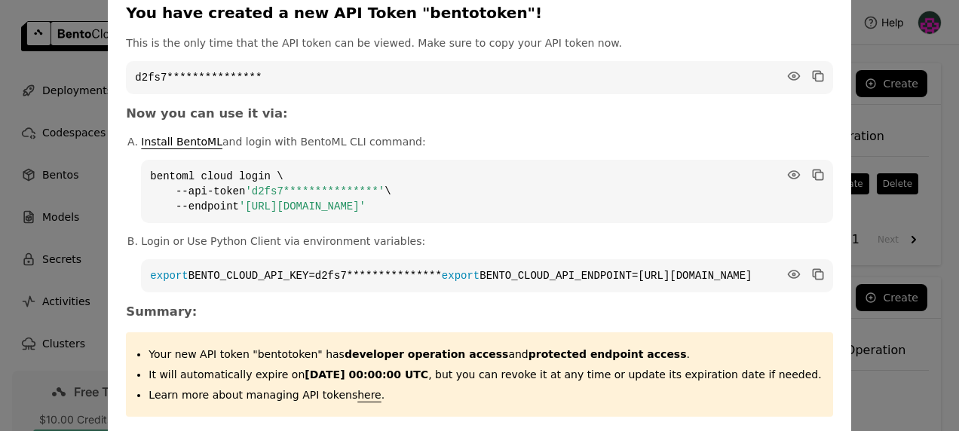
scroll to position [0, 0]
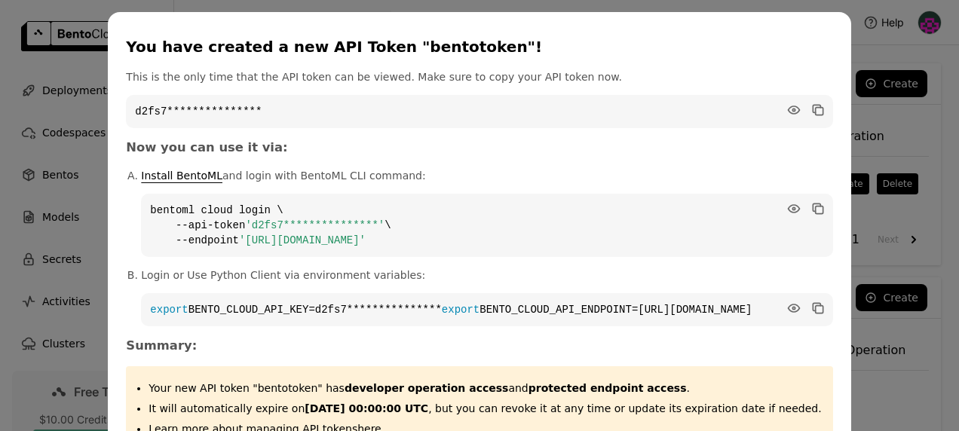
click at [789, 106] on code "**********" at bounding box center [479, 111] width 707 height 33
click at [813, 107] on icon "dialog" at bounding box center [817, 109] width 8 height 8
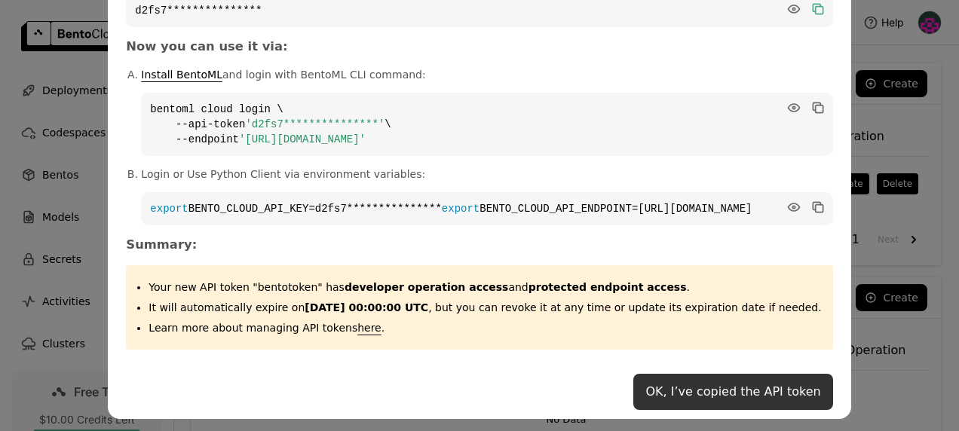
click at [646, 402] on button "OK, I’ve copied the API token" at bounding box center [733, 392] width 199 height 36
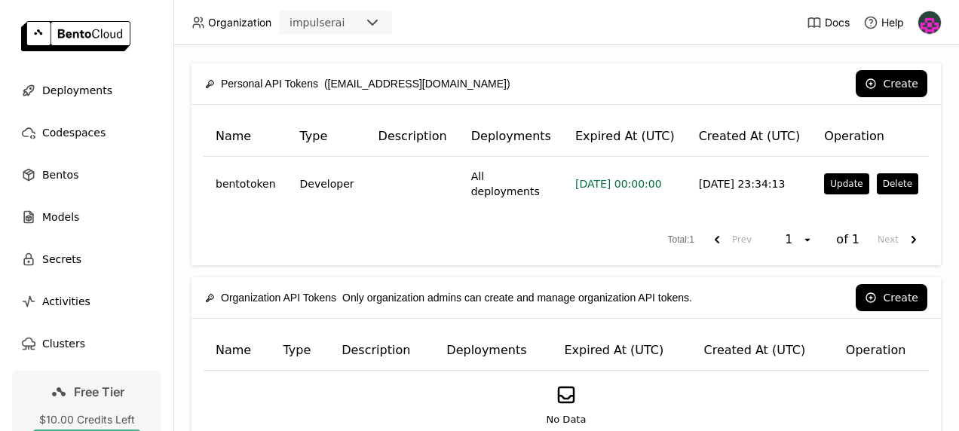
scroll to position [0, 0]
click at [71, 231] on div "Models" at bounding box center [86, 217] width 149 height 30
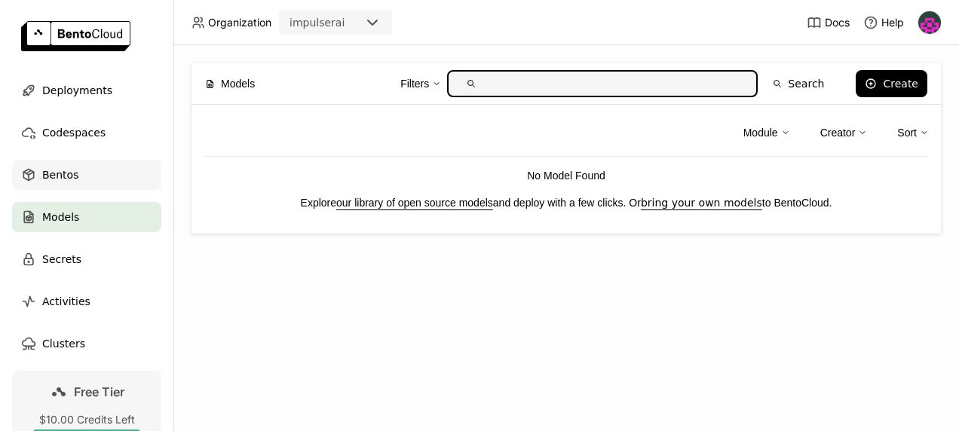
click at [80, 169] on div "Bentos" at bounding box center [86, 175] width 149 height 30
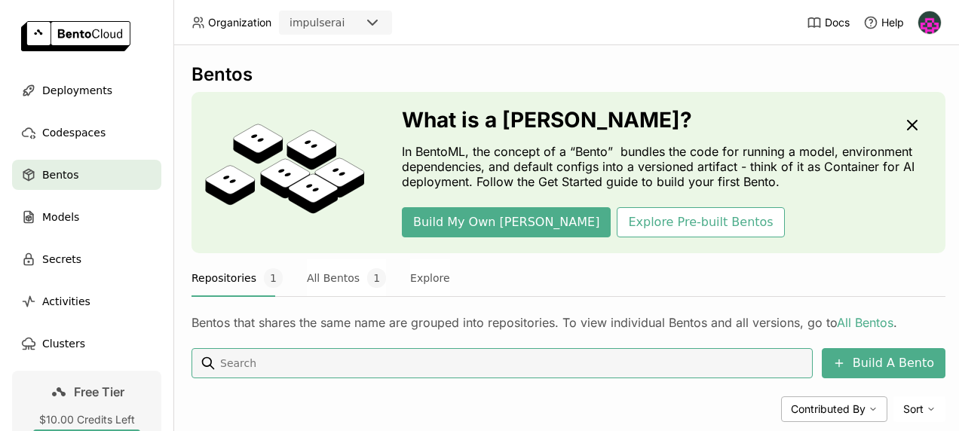
scroll to position [206, 0]
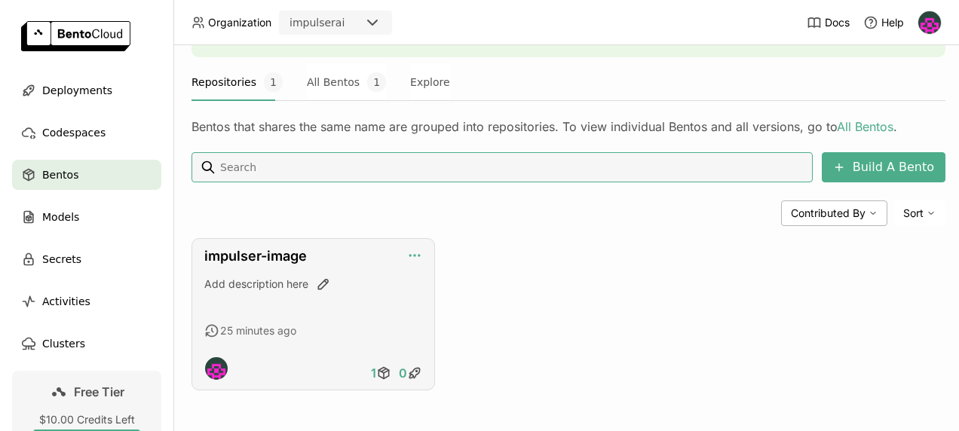
click at [415, 255] on icon "button" at bounding box center [415, 256] width 2 height 2
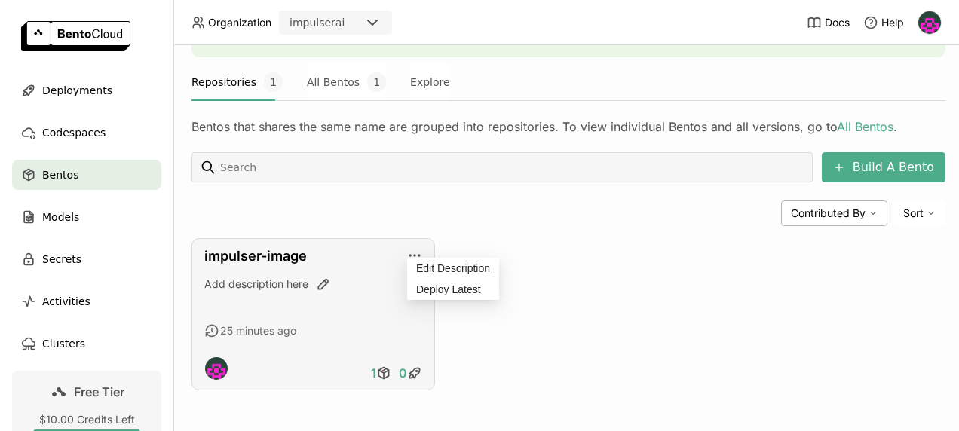
click at [344, 279] on div "Add description here" at bounding box center [313, 284] width 218 height 15
drag, startPoint x: 344, startPoint y: 279, endPoint x: 288, endPoint y: 246, distance: 64.9
click at [288, 248] on link "impulser-image" at bounding box center [255, 256] width 103 height 16
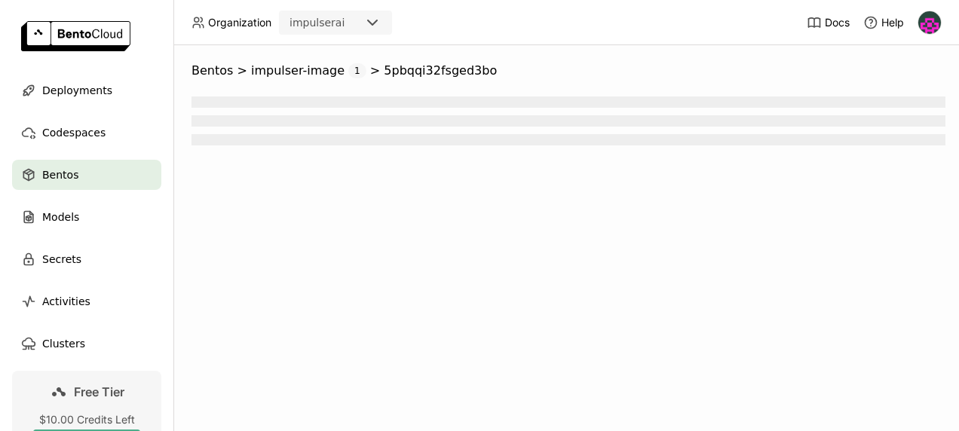
click at [288, 246] on div "Bentos > impulser-image 1 > 5pbqqi32fsged3bo" at bounding box center [566, 238] width 786 height 386
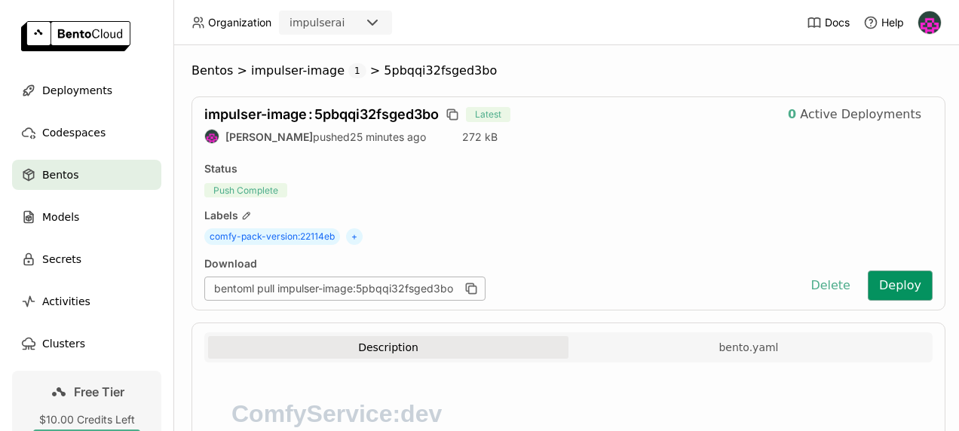
click at [901, 278] on button "Deploy" at bounding box center [900, 286] width 65 height 30
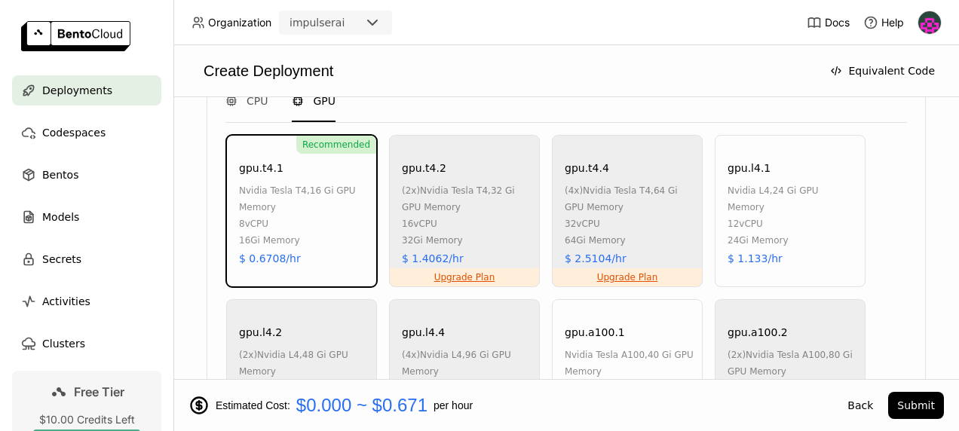
scroll to position [1282, 0]
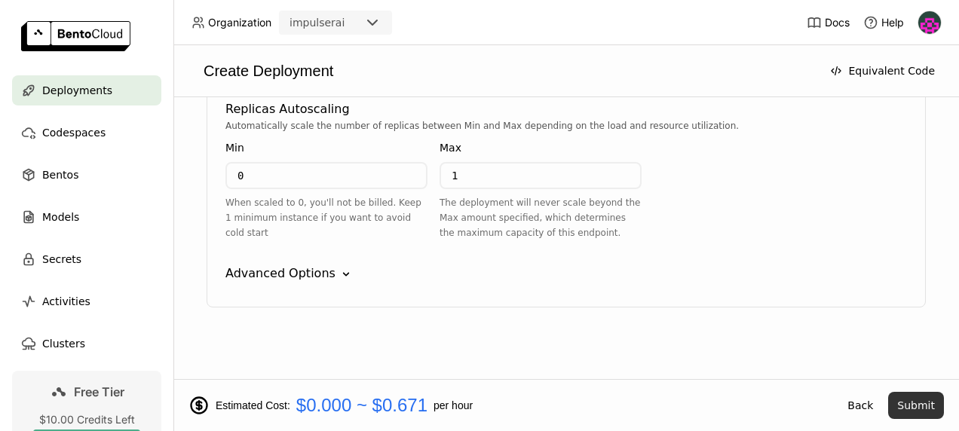
click at [913, 404] on button "Submit" at bounding box center [916, 405] width 56 height 27
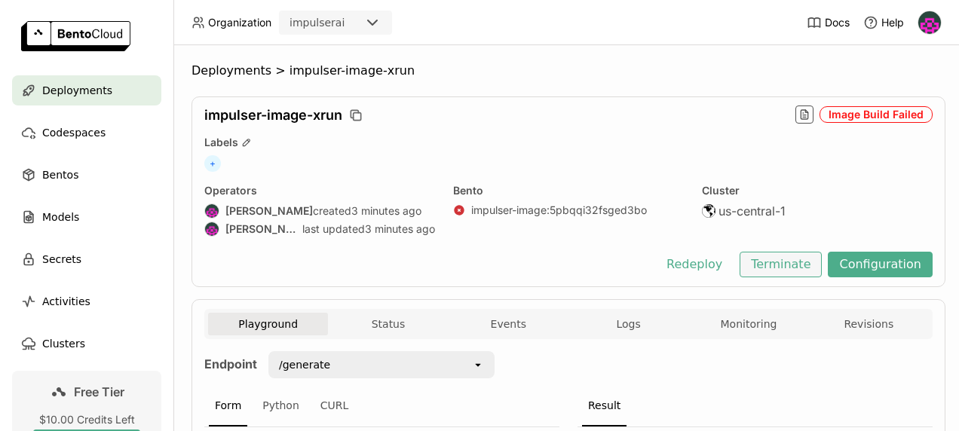
click at [781, 269] on button "Terminate" at bounding box center [781, 265] width 82 height 26
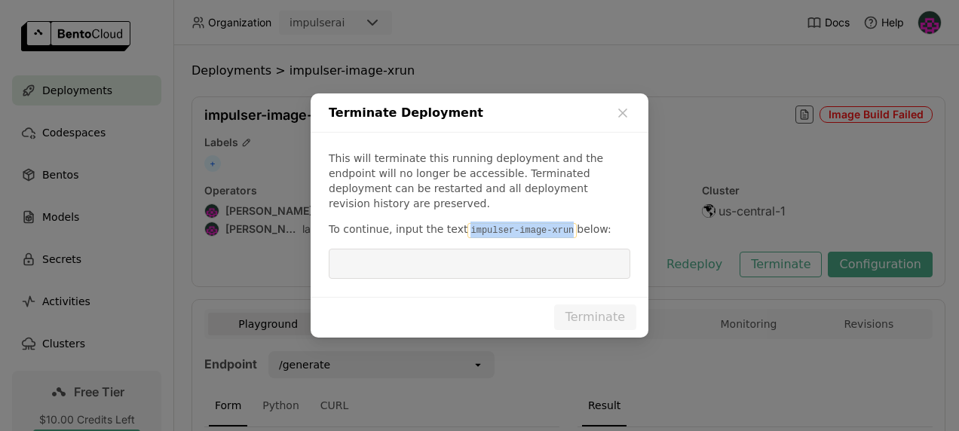
drag, startPoint x: 554, startPoint y: 222, endPoint x: 457, endPoint y: 225, distance: 96.6
click at [457, 225] on p "To continue, input the text impulser-image-xrun below:" at bounding box center [480, 230] width 302 height 17
copy code "impulser-image-xrun"
click at [451, 252] on input "dialog" at bounding box center [480, 264] width 284 height 29
paste input "impulser-image-xrun"
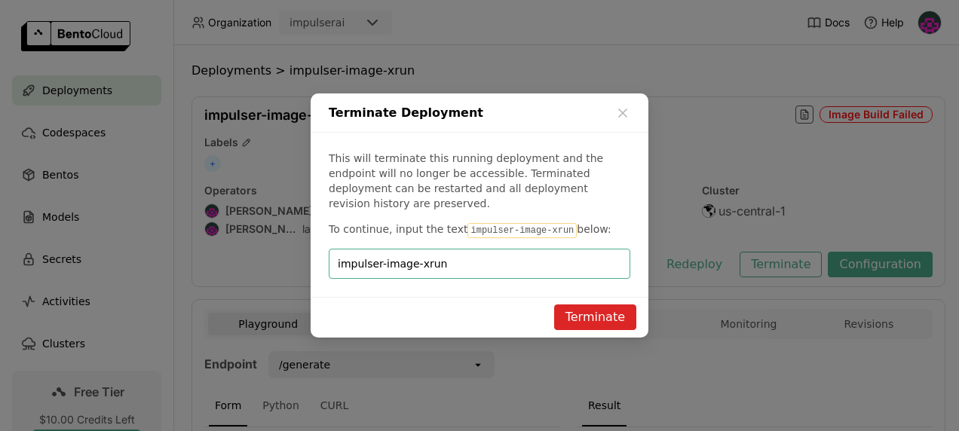
type input "impulser-image-xrun"
click at [585, 306] on button "Terminate" at bounding box center [595, 318] width 82 height 26
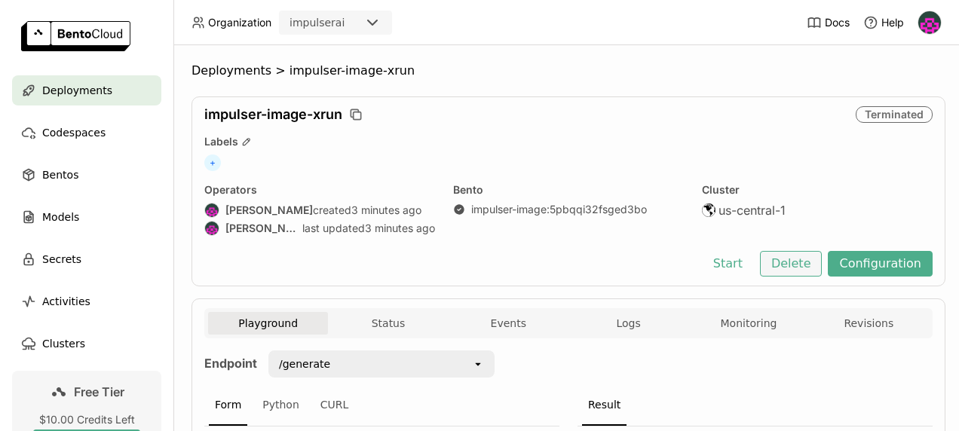
click at [809, 272] on button "Delete" at bounding box center [791, 264] width 63 height 26
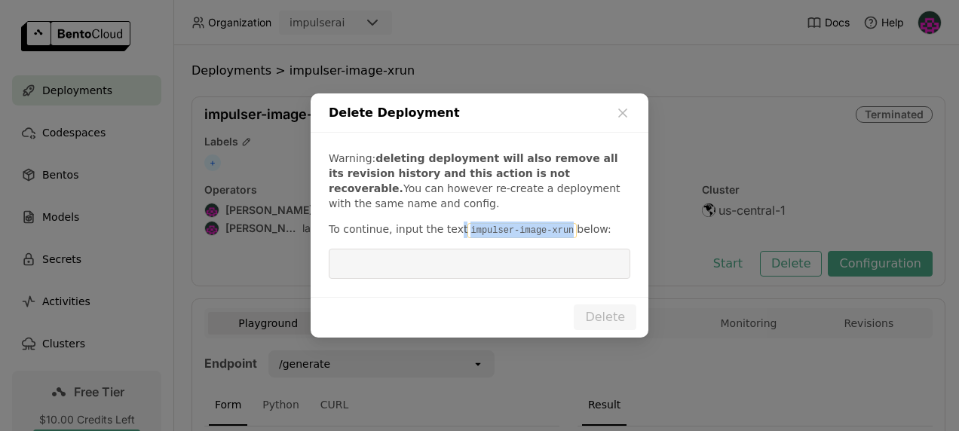
drag, startPoint x: 551, startPoint y: 232, endPoint x: 448, endPoint y: 222, distance: 103.8
click at [448, 222] on p "To continue, input the text impulser-image-xrun below:" at bounding box center [480, 230] width 302 height 17
click at [485, 226] on code "impulser-image-xrun" at bounding box center [522, 230] width 109 height 15
drag, startPoint x: 549, startPoint y: 232, endPoint x: 457, endPoint y: 238, distance: 92.2
click at [468, 238] on code "impulser-image-xrun" at bounding box center [522, 230] width 109 height 15
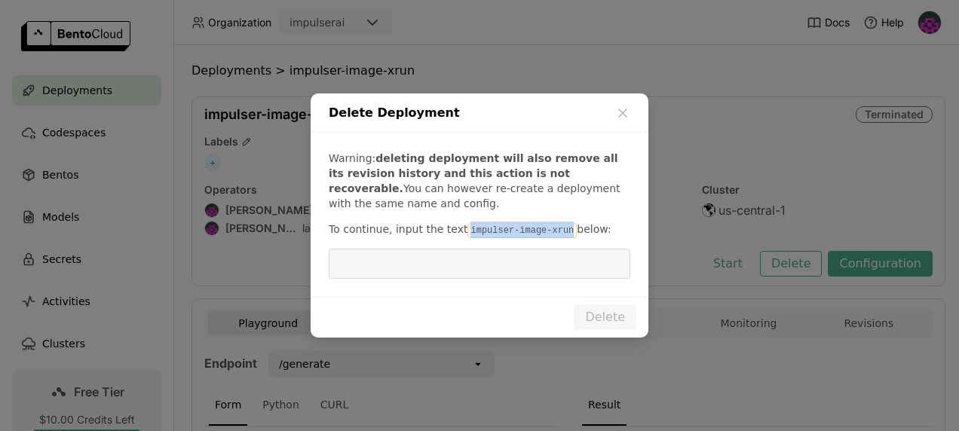
copy code "impulser-image-xrun"
click at [463, 250] on input "dialog" at bounding box center [480, 264] width 284 height 29
paste input "impulser-image-xrun"
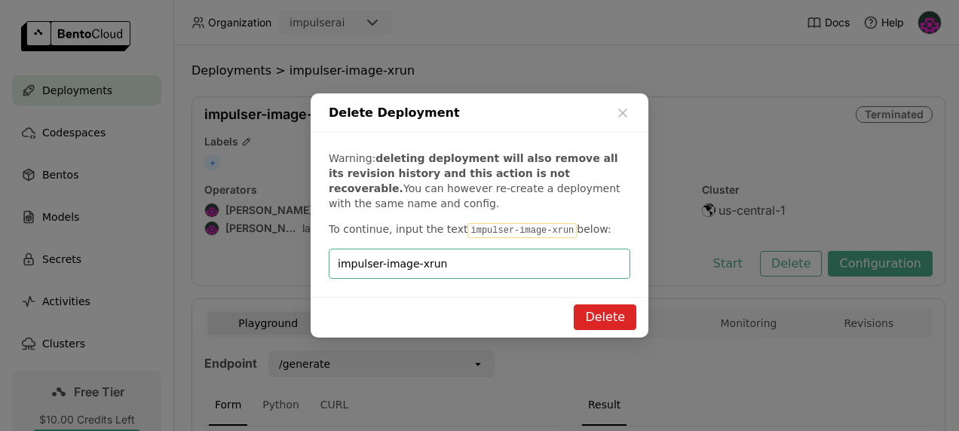
type input "impulser-image-xrun"
click at [601, 315] on button "Delete" at bounding box center [605, 318] width 63 height 26
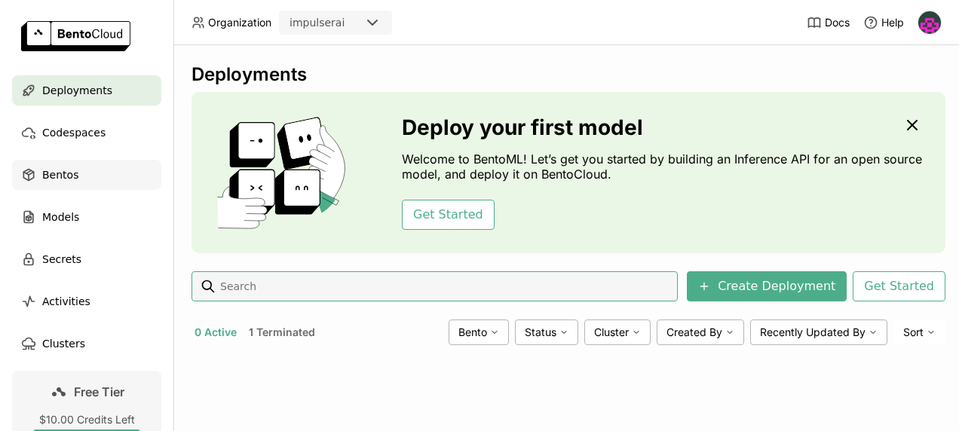
click at [72, 176] on span "Bentos" at bounding box center [60, 175] width 36 height 18
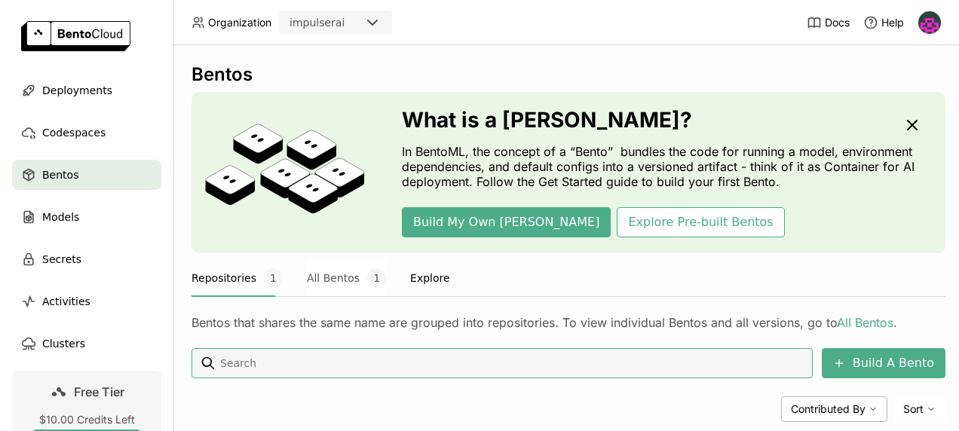
scroll to position [206, 0]
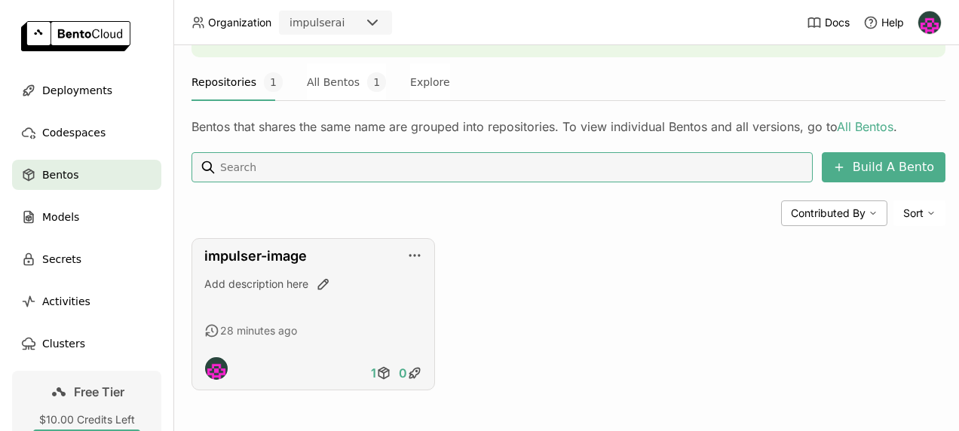
click at [351, 311] on div "impulser-image Add description here 28 minutes ago 1 0" at bounding box center [314, 314] width 244 height 152
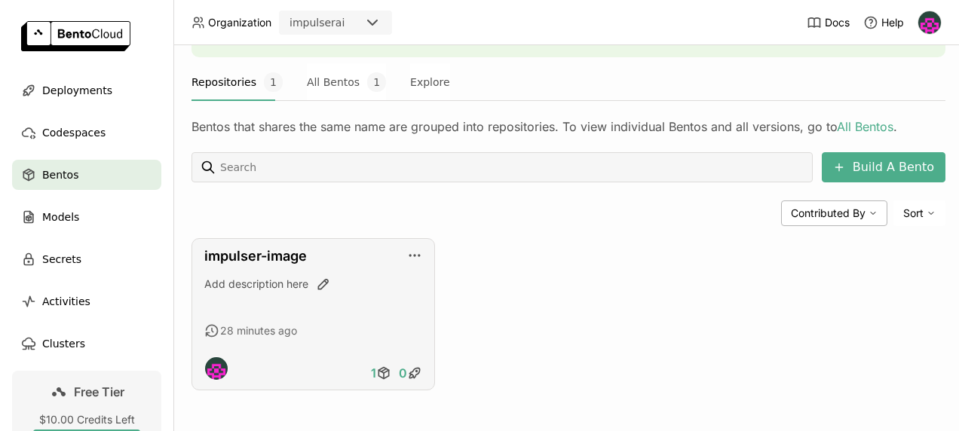
click at [422, 238] on div "impulser-image Add description here 28 minutes ago 1 0" at bounding box center [314, 314] width 244 height 152
click at [416, 248] on icon "button" at bounding box center [414, 255] width 15 height 15
click at [469, 269] on div "Edit Description" at bounding box center [453, 268] width 92 height 21
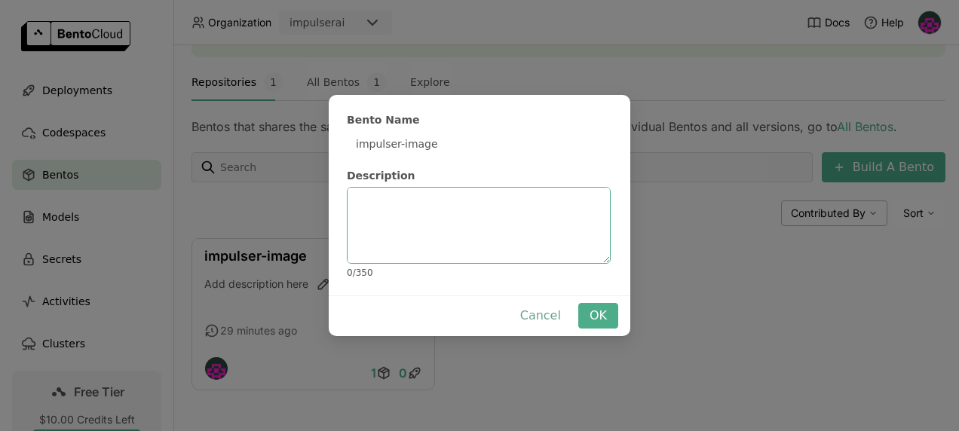
click at [540, 320] on button "Cancel" at bounding box center [540, 316] width 63 height 26
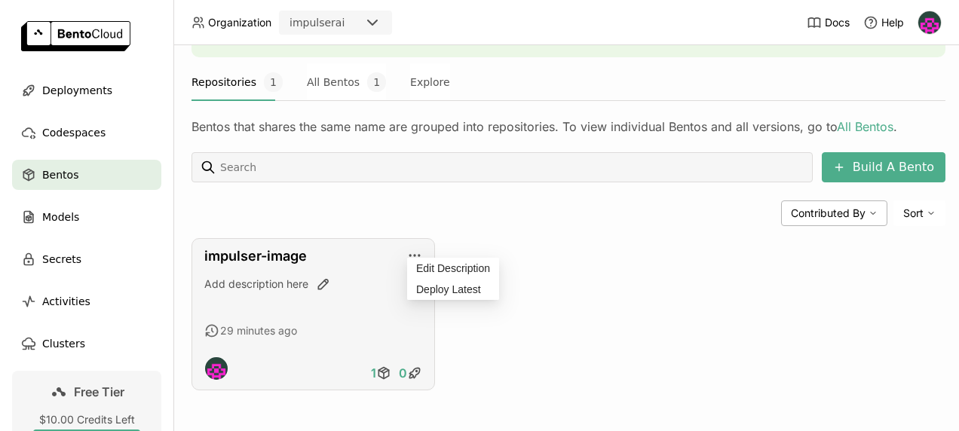
click at [323, 259] on div "impulser-image Add description here 29 minutes ago 1 0" at bounding box center [314, 314] width 244 height 152
click at [278, 259] on div "impulser-image Add description here 29 minutes ago 1 0" at bounding box center [314, 314] width 244 height 152
click at [413, 248] on icon "button" at bounding box center [414, 255] width 15 height 15
click at [460, 294] on div "Deploy Latest" at bounding box center [448, 290] width 65 height 14
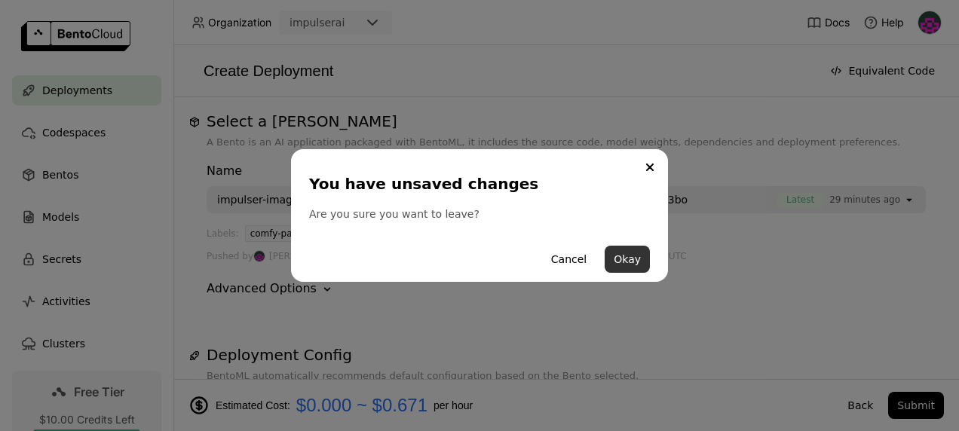
click at [621, 261] on button "Okay" at bounding box center [627, 259] width 45 height 27
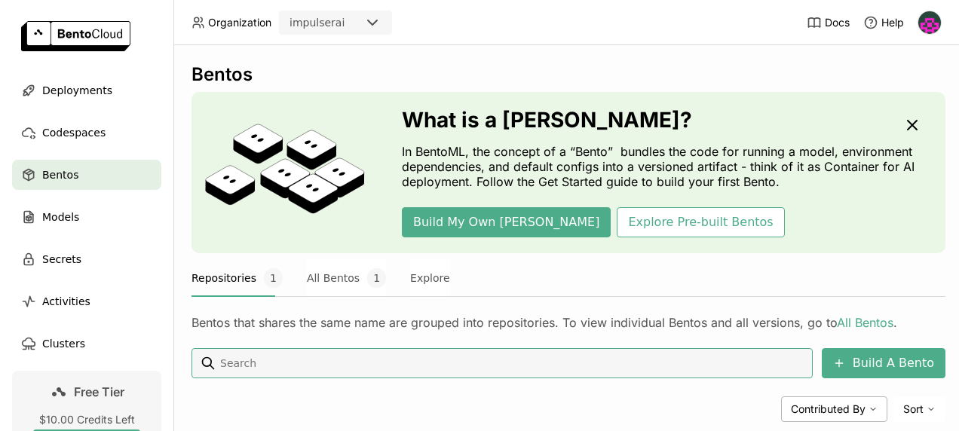
scroll to position [206, 0]
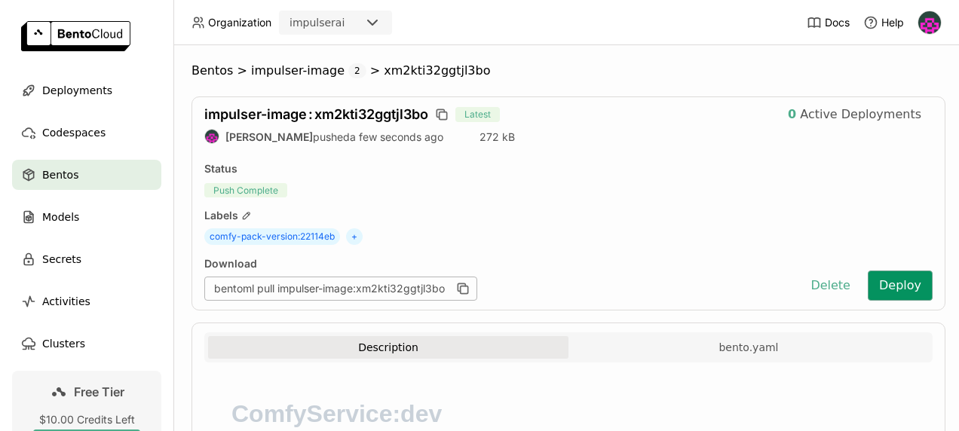
click at [895, 291] on button "Deploy" at bounding box center [900, 286] width 65 height 30
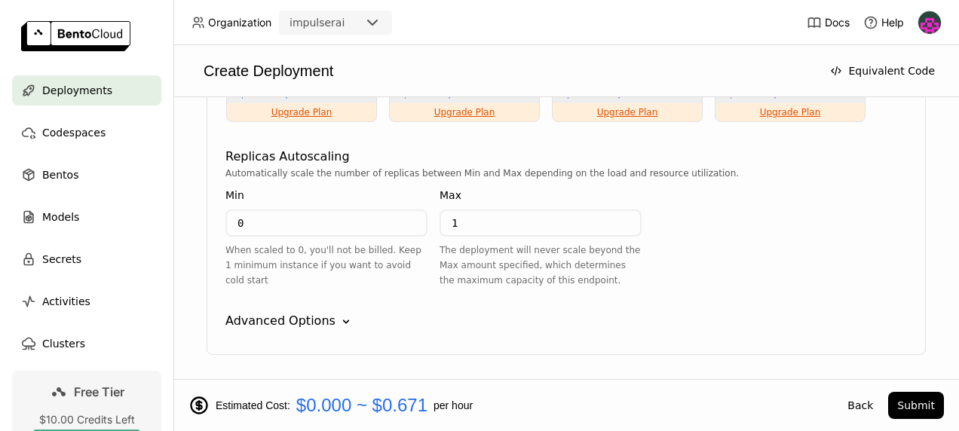
scroll to position [1282, 0]
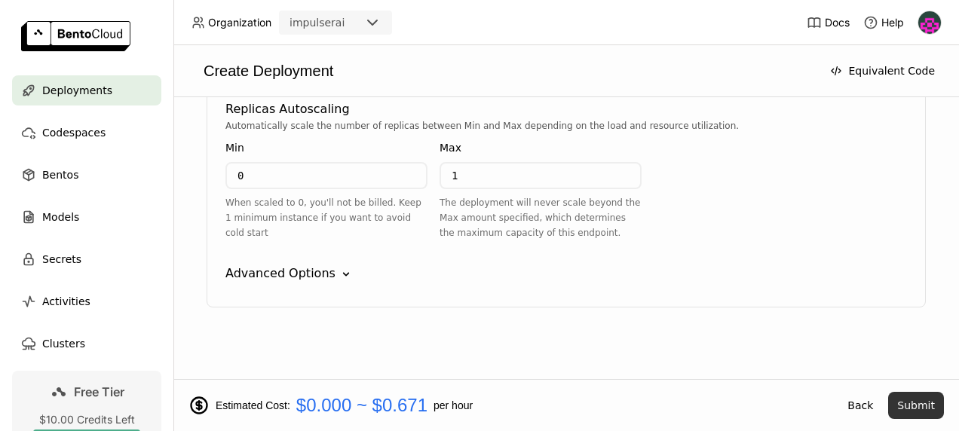
click at [931, 400] on button "Submit" at bounding box center [916, 405] width 56 height 27
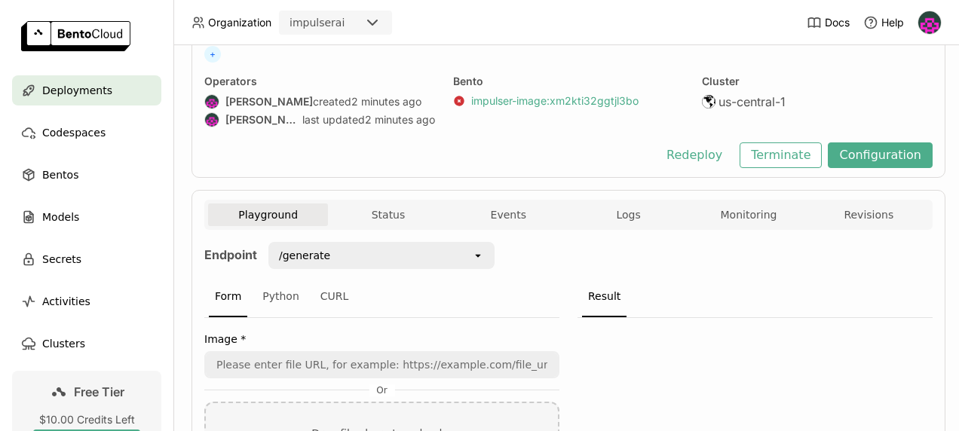
scroll to position [121, 0]
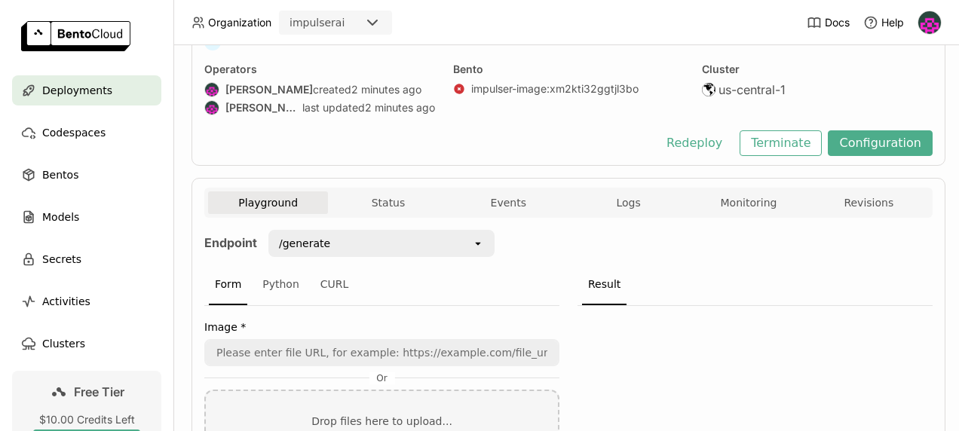
drag, startPoint x: 647, startPoint y: 195, endPoint x: 568, endPoint y: 180, distance: 80.6
click at [647, 195] on button "Logs" at bounding box center [629, 203] width 120 height 23
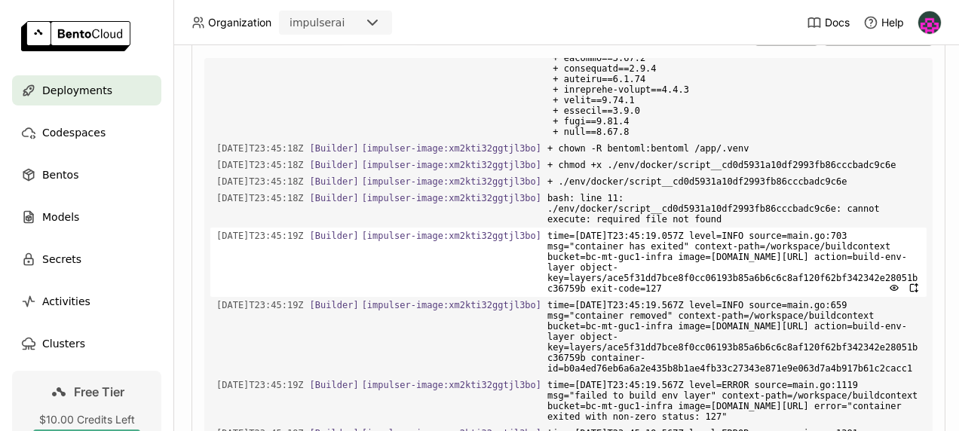
scroll to position [370, 0]
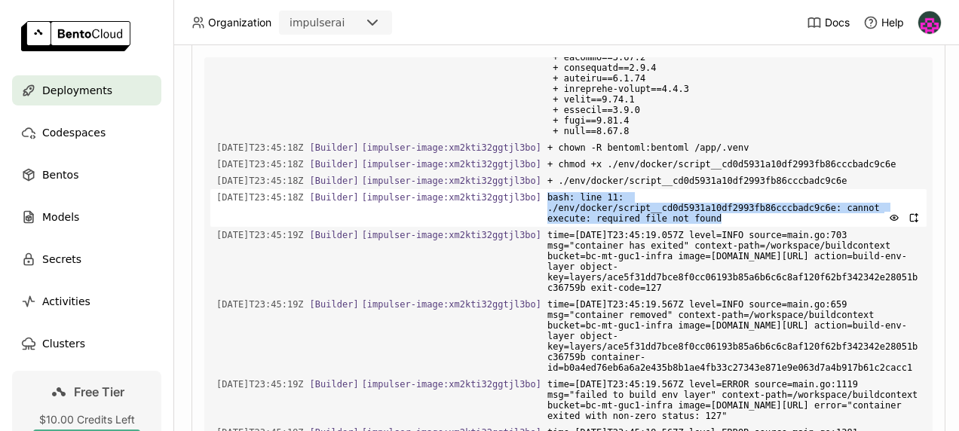
drag, startPoint x: 741, startPoint y: 184, endPoint x: 536, endPoint y: 176, distance: 205.3
click at [536, 189] on div "2025-08-15T23:45:18Z [Builder] [ impulser-image:xm2kti32ggtjl3bo ] bash: line 1…" at bounding box center [568, 208] width 717 height 38
copy div "bash: line 11: ./env/docker/script__cd0d5931a10df2993fb86cccbadc9c6e: cannot ex…"
